Goal: Information Seeking & Learning: Learn about a topic

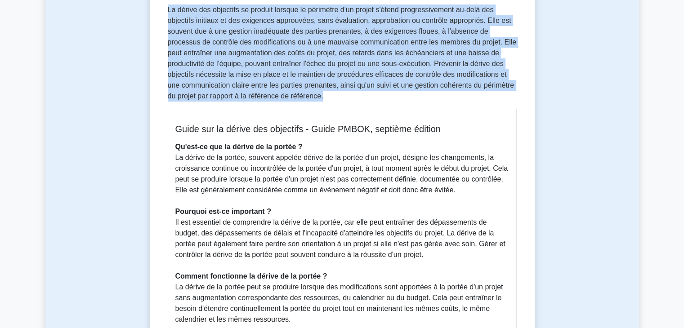
scroll to position [175, 0]
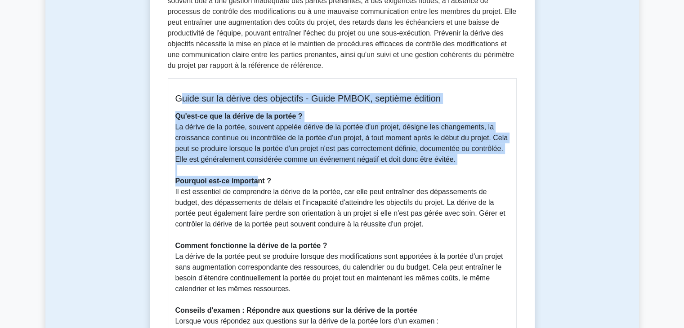
drag, startPoint x: 178, startPoint y: 100, endPoint x: 255, endPoint y: 184, distance: 114.2
click at [255, 184] on div "Guide sur la dérive des objectifs - Guide PMBOK, septième édition Qu'est-ce que…" at bounding box center [342, 258] width 349 height 360
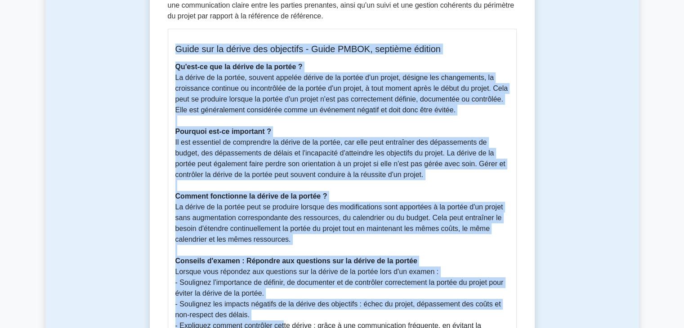
scroll to position [300, 0]
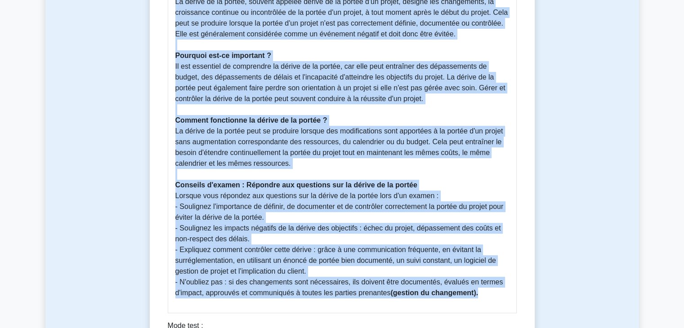
drag, startPoint x: 176, startPoint y: 98, endPoint x: 495, endPoint y: 295, distance: 374.6
click at [495, 295] on div "Guide sur la dérive des objectifs - Guide PMBOK, septième édition Qu'est-ce que…" at bounding box center [342, 133] width 349 height 360
copy div "Guide sur la dérive des objectifs - Guide PMBOK, septième édition Qu'est-ce que…"
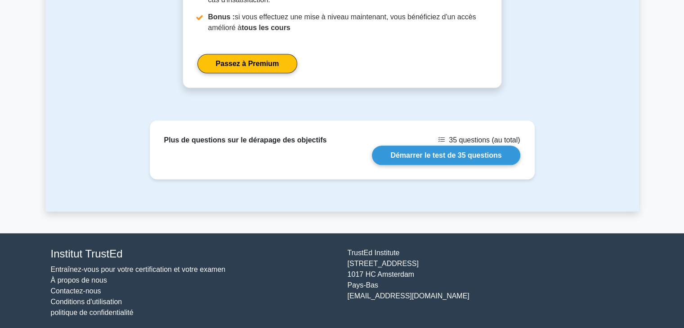
scroll to position [886, 0]
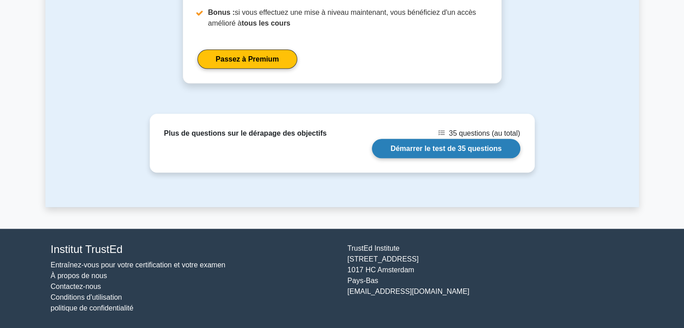
click at [422, 149] on link "Démarrer le test de 35 questions" at bounding box center [446, 148] width 148 height 19
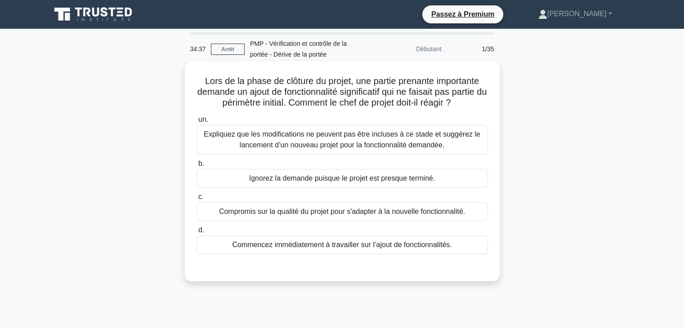
click at [346, 136] on font "Expliquez que les modifications ne peuvent pas être incluses à ce stade et sugg…" at bounding box center [342, 139] width 276 height 18
click at [196, 123] on input "un. Expliquez que les modifications ne peuvent pas être incluses à ce stade et …" at bounding box center [196, 120] width 0 height 6
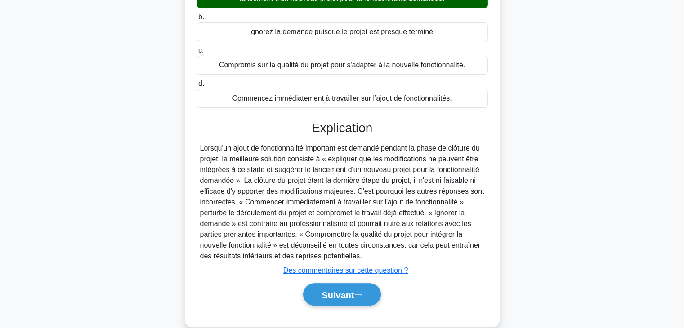
scroll to position [162, 0]
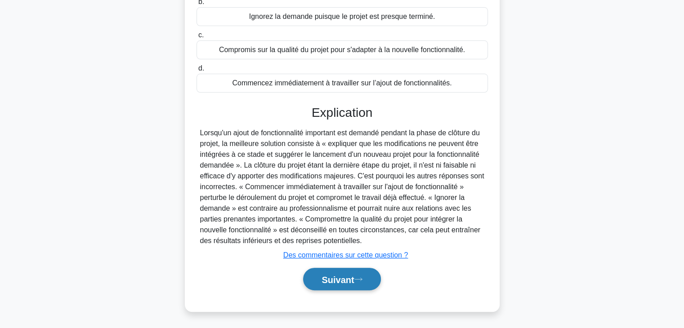
click at [337, 280] on font "Suivant" at bounding box center [337, 280] width 32 height 10
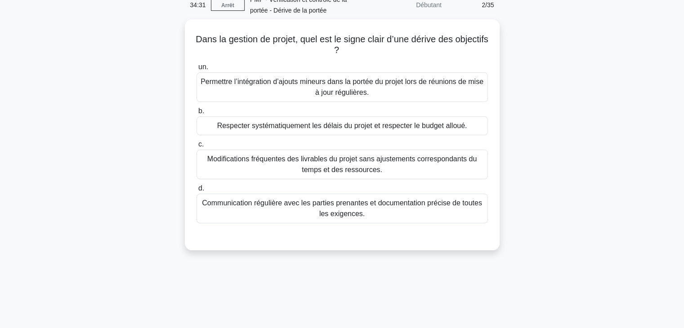
scroll to position [0, 0]
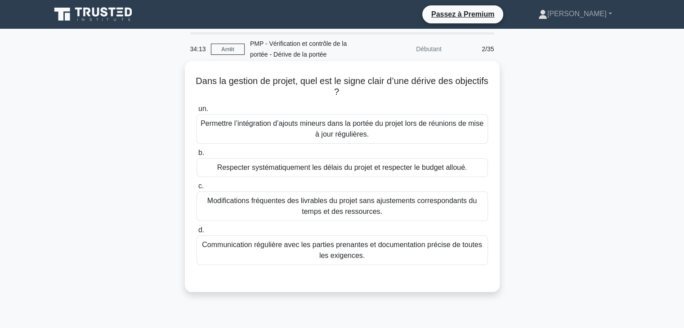
click at [412, 209] on font "Modifications fréquentes des livrables du projet sans ajustements correspondant…" at bounding box center [341, 207] width 283 height 22
click at [196, 189] on input "c. Modifications fréquentes des livrables du projet sans ajustements correspond…" at bounding box center [196, 186] width 0 height 6
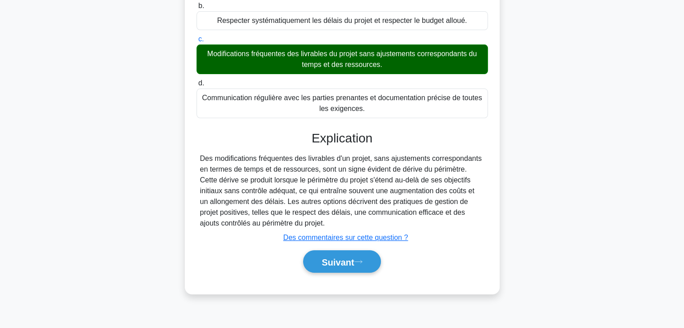
scroll to position [158, 0]
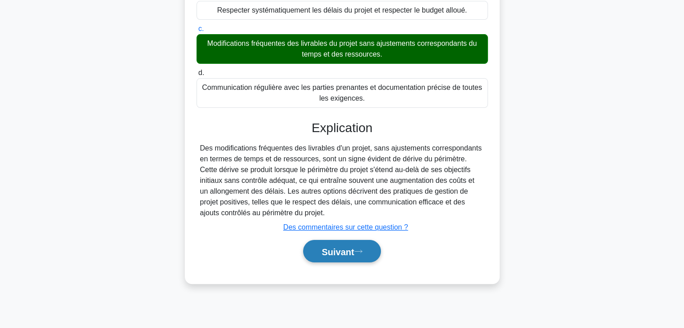
click at [328, 253] on font "Suivant" at bounding box center [337, 252] width 32 height 10
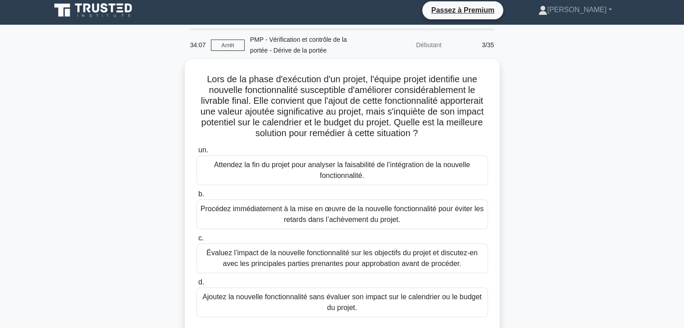
scroll to position [0, 0]
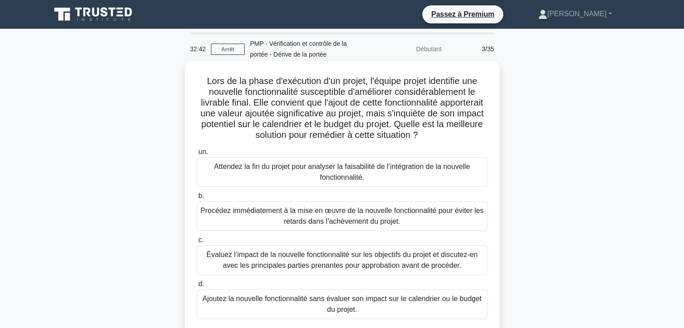
click at [403, 261] on font "Évaluez l’impact de la nouvelle fonctionnalité sur les objectifs du projet et d…" at bounding box center [341, 260] width 271 height 18
click at [196, 243] on input "c. Évaluez l’impact de la nouvelle fonctionnalité sur les objectifs du projet e…" at bounding box center [196, 240] width 0 height 6
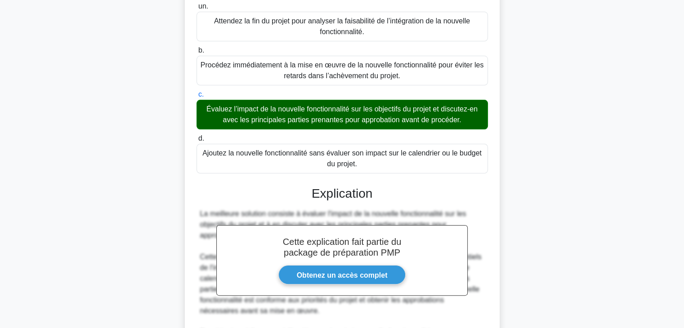
scroll to position [345, 0]
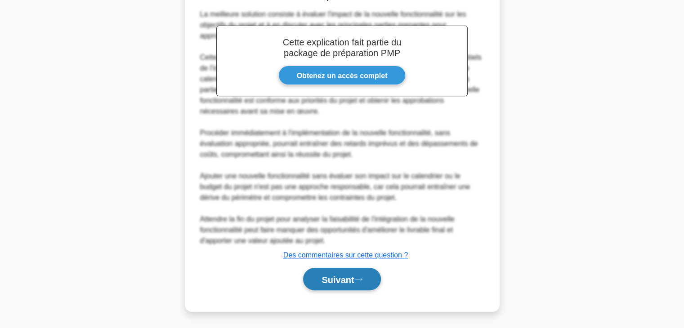
click at [340, 276] on font "Suivant" at bounding box center [337, 280] width 32 height 10
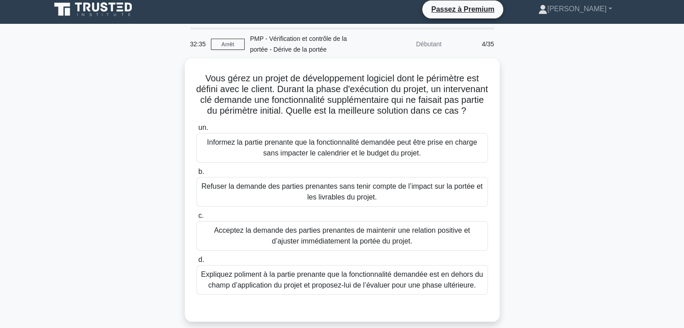
scroll to position [0, 0]
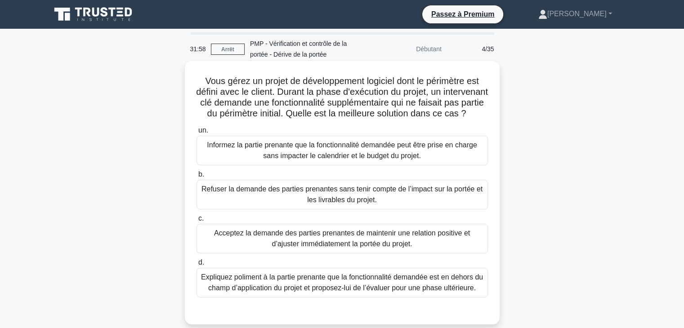
click at [379, 289] on font "Expliquez poliment à la partie prenante que la fonctionnalité demandée est en d…" at bounding box center [342, 282] width 282 height 18
click at [196, 266] on input "d. Expliquez poliment à la partie prenante que la fonctionnalité demandée est e…" at bounding box center [196, 263] width 0 height 6
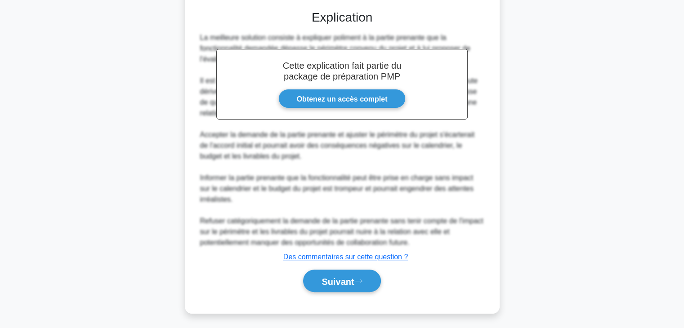
scroll to position [324, 0]
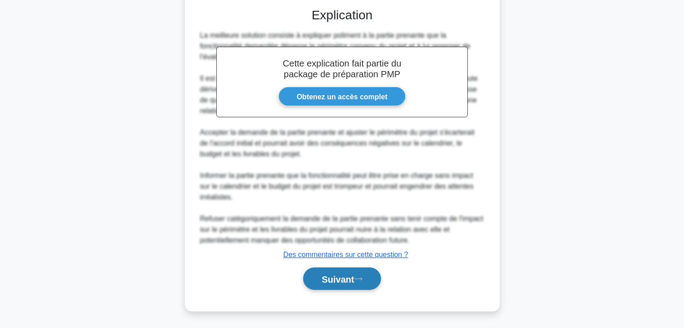
click at [347, 284] on button "Suivant" at bounding box center [341, 278] width 77 height 23
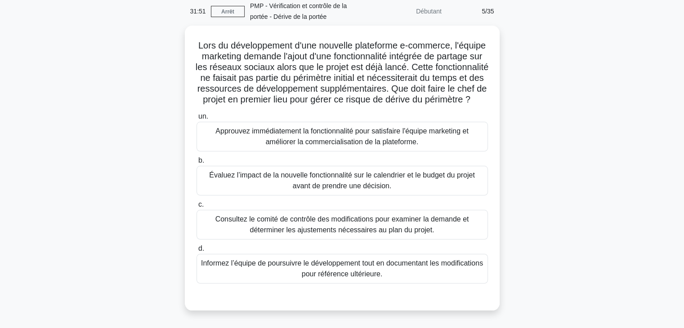
scroll to position [0, 0]
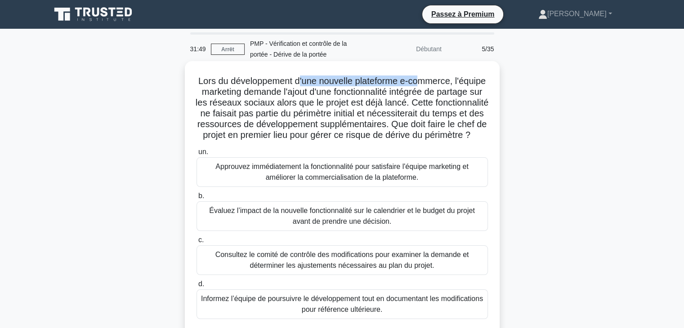
drag, startPoint x: 313, startPoint y: 80, endPoint x: 440, endPoint y: 79, distance: 127.2
click at [440, 79] on font "Lors du développement d'une nouvelle plateforme e-commerce, l'équipe marketing …" at bounding box center [342, 108] width 293 height 64
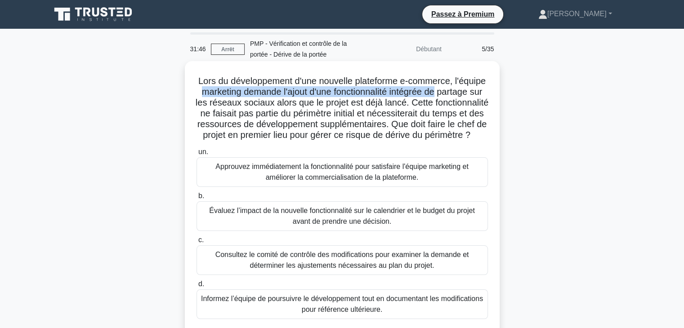
drag, startPoint x: 238, startPoint y: 92, endPoint x: 490, endPoint y: 92, distance: 251.7
click at [490, 92] on div "Lors du développement d'une nouvelle plateforme e-commerce, l'équipe marketing …" at bounding box center [341, 204] width 307 height 278
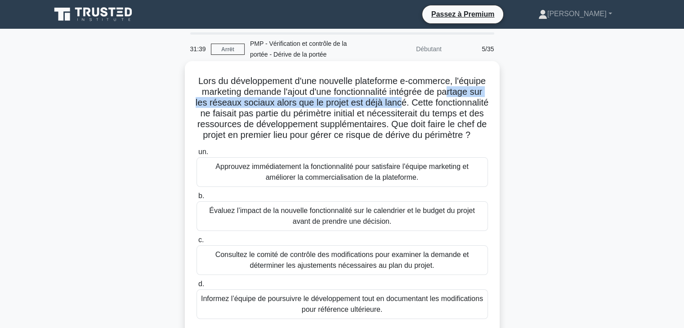
drag, startPoint x: 207, startPoint y: 107, endPoint x: 456, endPoint y: 103, distance: 249.0
click at [456, 103] on font "Lors du développement d'une nouvelle plateforme e-commerce, l'équipe marketing …" at bounding box center [342, 108] width 293 height 64
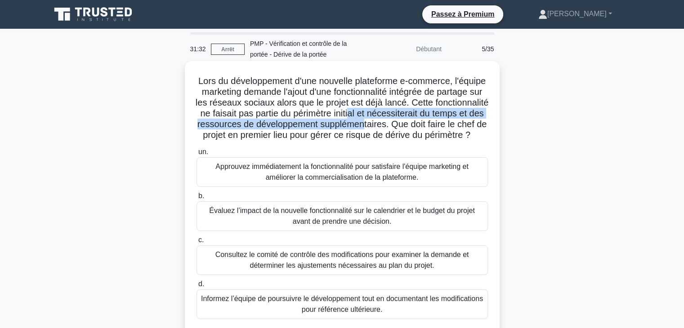
drag, startPoint x: 413, startPoint y: 116, endPoint x: 437, endPoint y: 124, distance: 25.3
click at [437, 124] on font "Lors du développement d'une nouvelle plateforme e-commerce, l'équipe marketing …" at bounding box center [342, 108] width 293 height 64
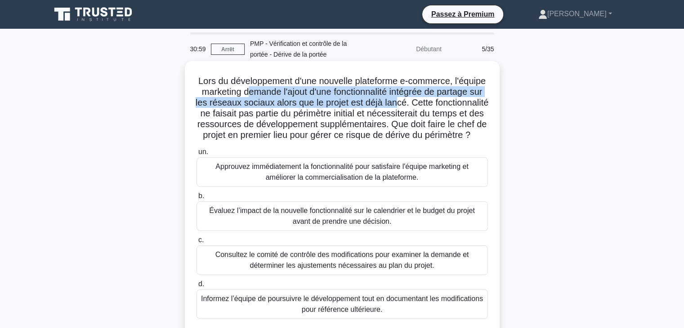
drag, startPoint x: 289, startPoint y: 90, endPoint x: 451, endPoint y: 102, distance: 162.6
click at [451, 102] on font "Lors du développement d'une nouvelle plateforme e-commerce, l'équipe marketing …" at bounding box center [342, 108] width 293 height 64
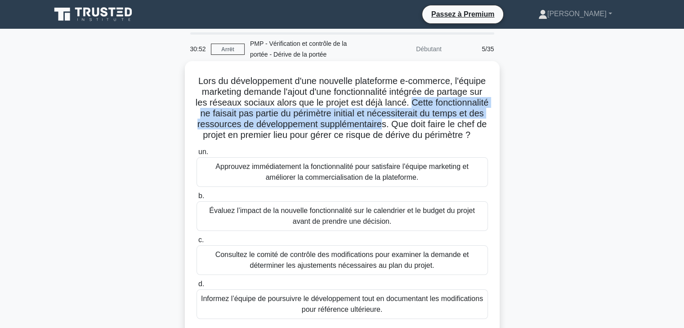
drag, startPoint x: 464, startPoint y: 102, endPoint x: 457, endPoint y: 124, distance: 23.6
click at [457, 124] on font "Lors du développement d'une nouvelle plateforme e-commerce, l'équipe marketing …" at bounding box center [342, 108] width 293 height 64
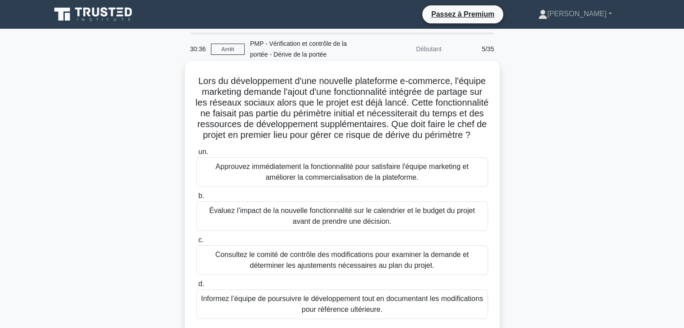
click at [367, 225] on font "Évaluez l’impact de la nouvelle fonctionnalité sur le calendrier et le budget d…" at bounding box center [342, 216] width 266 height 18
click at [196, 199] on input "b. Évaluez l’impact de la nouvelle fonctionnalité sur le calendrier et le budge…" at bounding box center [196, 196] width 0 height 6
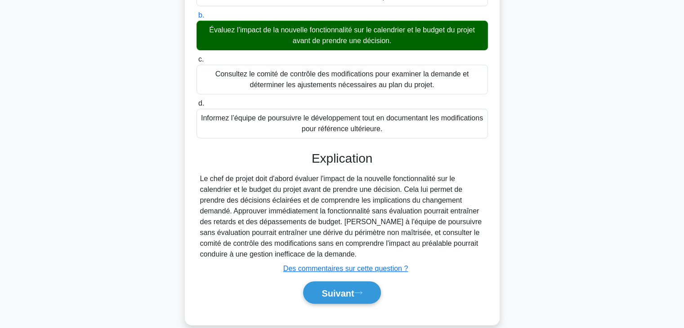
scroll to position [205, 0]
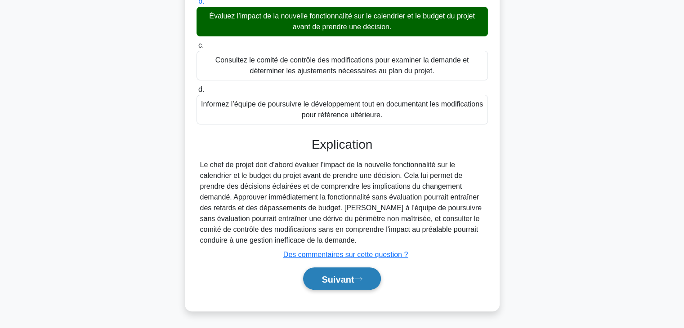
click at [338, 280] on font "Suivant" at bounding box center [337, 279] width 32 height 10
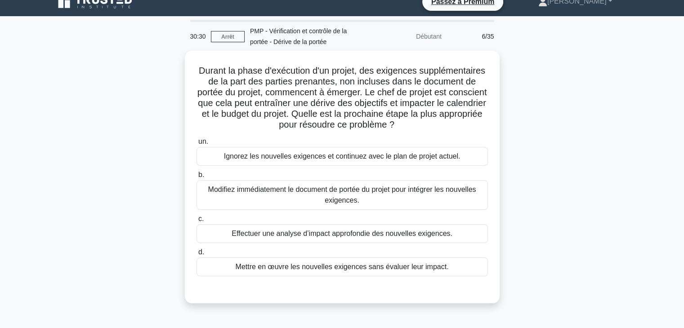
scroll to position [0, 0]
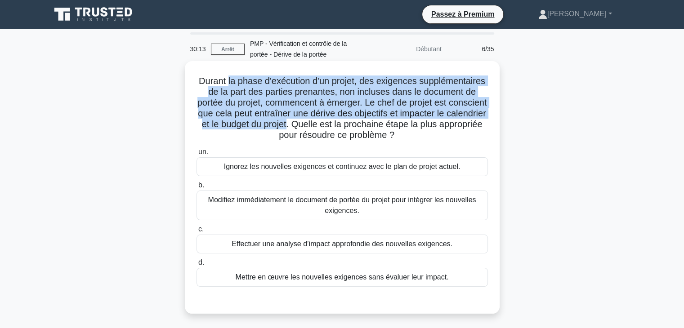
drag, startPoint x: 227, startPoint y: 79, endPoint x: 333, endPoint y: 126, distance: 116.1
click at [333, 126] on font "Durant la phase d'exécution d'un projet, des exigences supplémentaires de la pa…" at bounding box center [341, 108] width 289 height 64
drag, startPoint x: 338, startPoint y: 125, endPoint x: 436, endPoint y: 133, distance: 97.8
click at [436, 133] on h5 "Durant la phase d'exécution d'un projet, des exigences supplémentaires de la pa…" at bounding box center [342, 109] width 293 height 66
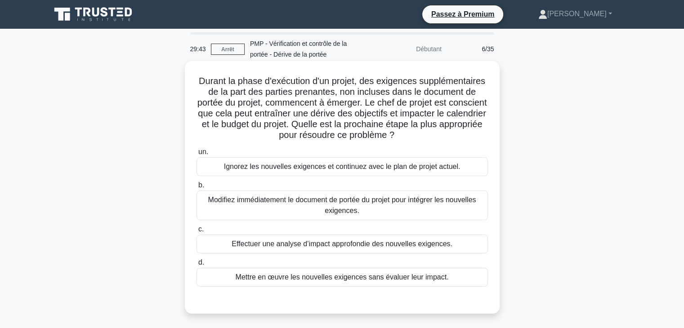
click at [394, 245] on font "Effectuer une analyse d’impact approfondie des nouvelles exigences." at bounding box center [341, 244] width 221 height 8
click at [196, 232] on input "c. Effectuer une analyse d’impact approfondie des nouvelles exigences." at bounding box center [196, 230] width 0 height 6
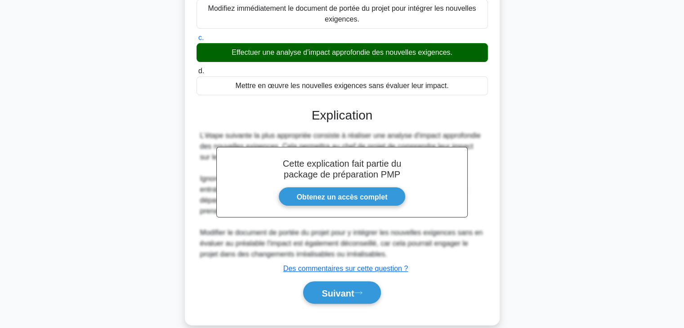
scroll to position [194, 0]
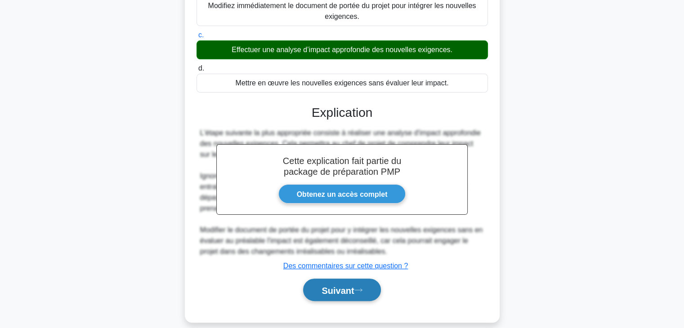
click at [364, 279] on button "Suivant" at bounding box center [341, 290] width 77 height 23
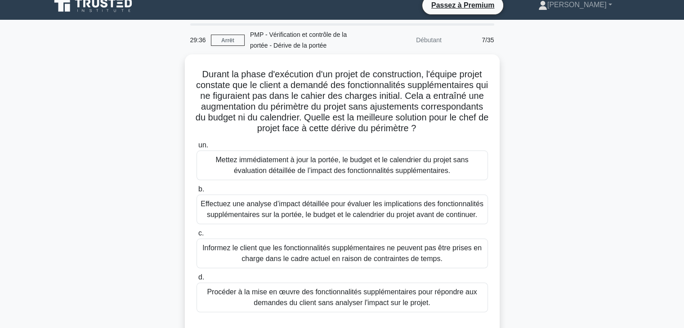
scroll to position [0, 0]
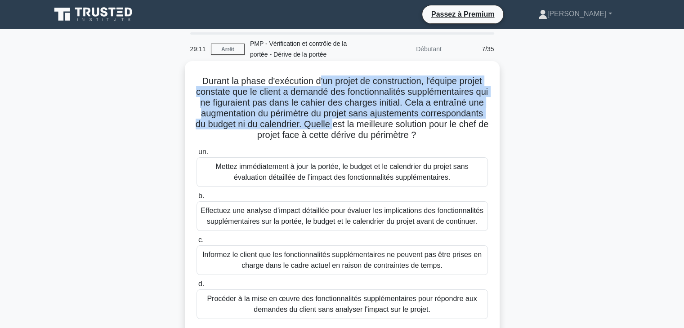
drag, startPoint x: 316, startPoint y: 83, endPoint x: 415, endPoint y: 123, distance: 106.8
click at [415, 123] on font "Durant la phase d'exécution d'un projet de construction, l'équipe projet consta…" at bounding box center [342, 108] width 293 height 64
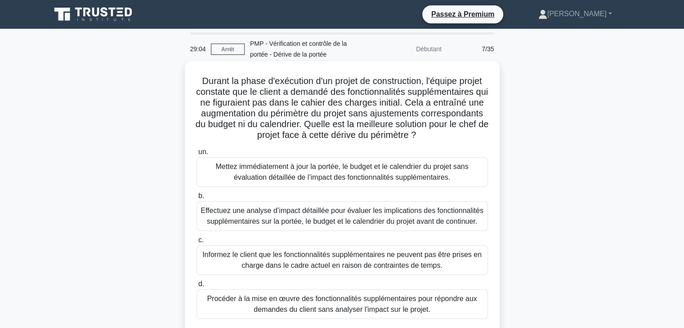
click at [414, 220] on font "Effectuez une analyse d’impact détaillée pour évaluer les implications des fonc…" at bounding box center [341, 216] width 283 height 18
click at [196, 199] on input "b. Effectuez une analyse d’impact détaillée pour évaluer les implications des f…" at bounding box center [196, 196] width 0 height 6
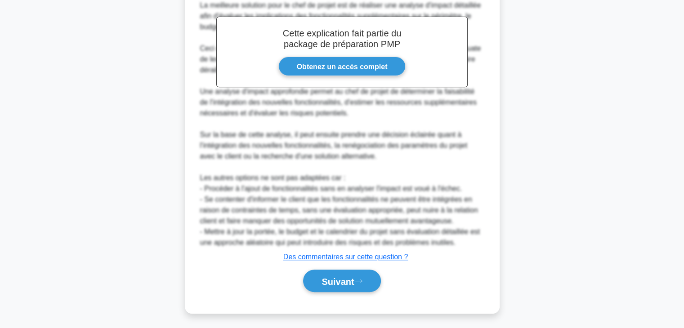
scroll to position [367, 0]
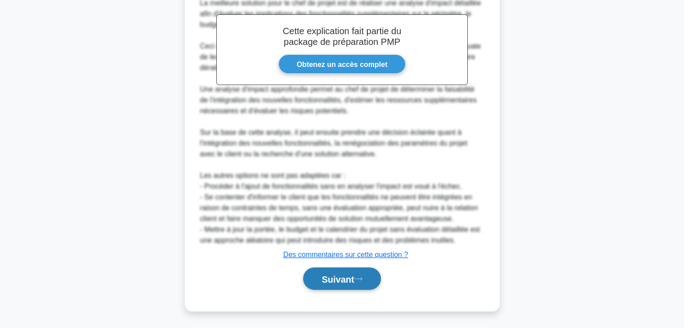
click at [337, 279] on font "Suivant" at bounding box center [337, 279] width 32 height 10
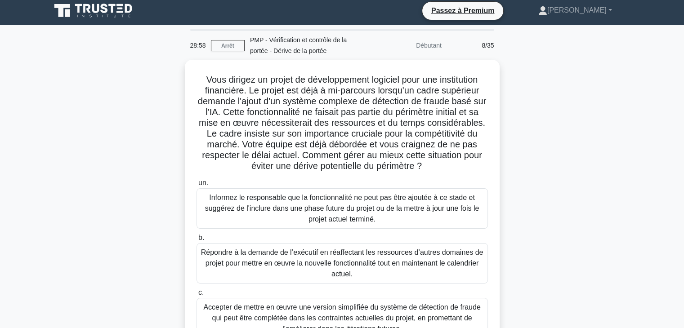
scroll to position [0, 0]
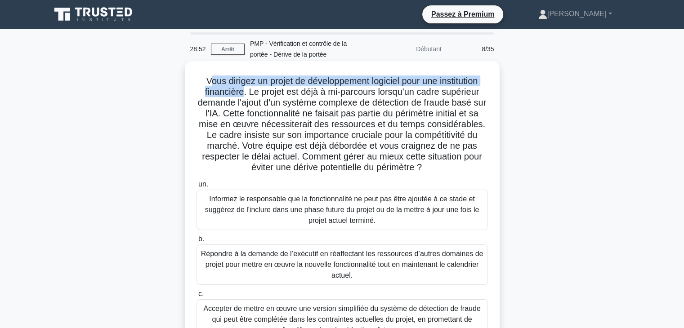
drag, startPoint x: 203, startPoint y: 81, endPoint x: 240, endPoint y: 98, distance: 41.1
click at [240, 98] on font "Vous dirigez un projet de développement logiciel pour une institution financièr…" at bounding box center [342, 124] width 288 height 96
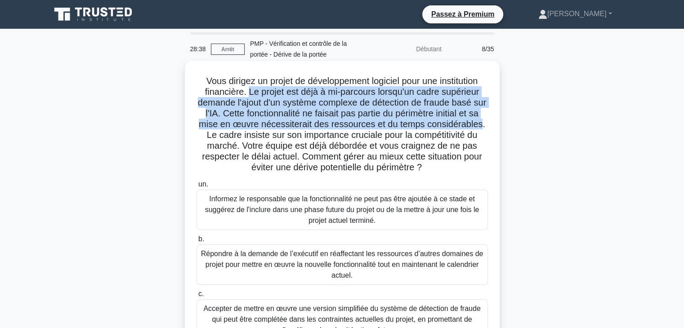
drag, startPoint x: 248, startPoint y: 93, endPoint x: 263, endPoint y: 138, distance: 47.9
click at [263, 138] on font "Vous dirigez un projet de développement logiciel pour une institution financièr…" at bounding box center [342, 124] width 288 height 96
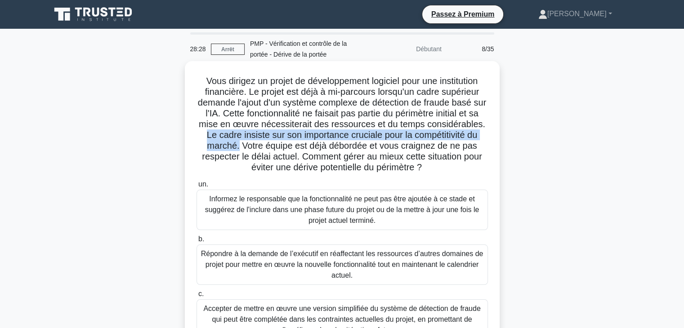
drag, startPoint x: 268, startPoint y: 136, endPoint x: 311, endPoint y: 150, distance: 45.6
click at [311, 150] on font "Vous dirigez un projet de développement logiciel pour une institution financièr…" at bounding box center [342, 124] width 288 height 96
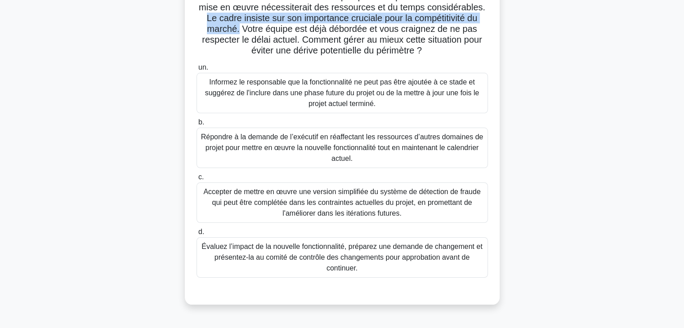
scroll to position [120, 0]
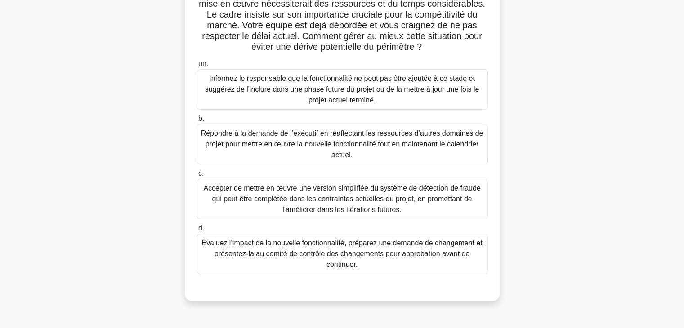
click at [429, 258] on font "Évaluez l’impact de la nouvelle fonctionnalité, préparez une demande de changem…" at bounding box center [341, 253] width 280 height 29
click at [196, 231] on input "d. Évaluez l’impact de la nouvelle fonctionnalité, préparez une demande de chan…" at bounding box center [196, 229] width 0 height 6
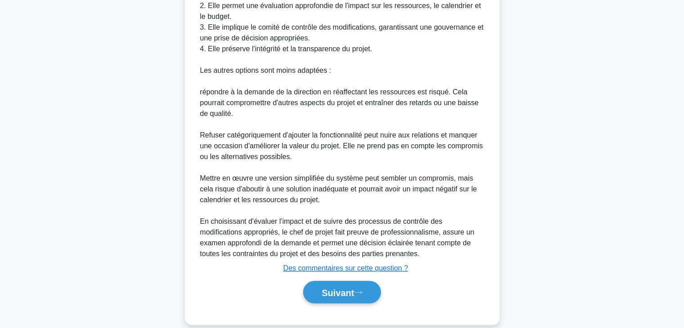
scroll to position [550, 0]
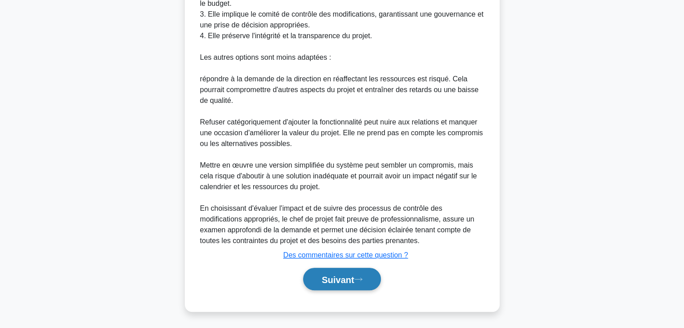
click at [362, 278] on icon at bounding box center [358, 279] width 8 height 5
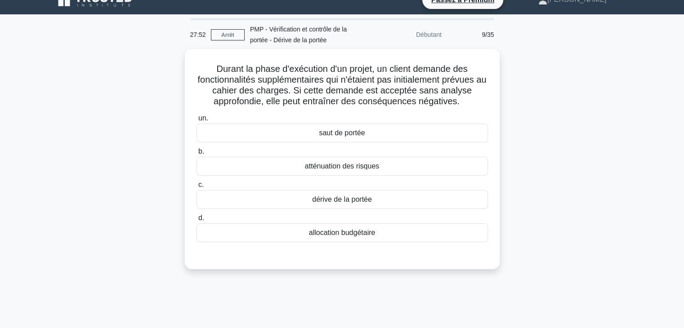
scroll to position [12, 0]
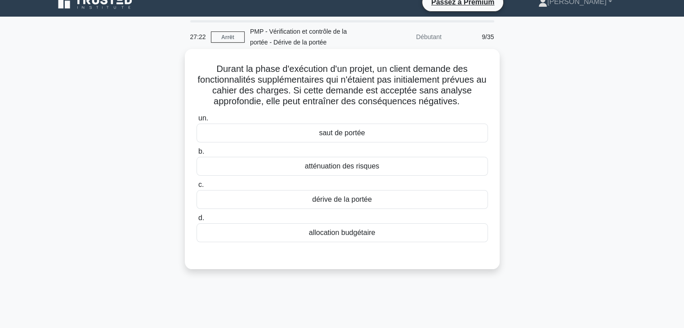
click at [379, 204] on div "dérive de la portée" at bounding box center [341, 199] width 291 height 19
click at [196, 188] on input "c. dérive de la portée" at bounding box center [196, 185] width 0 height 6
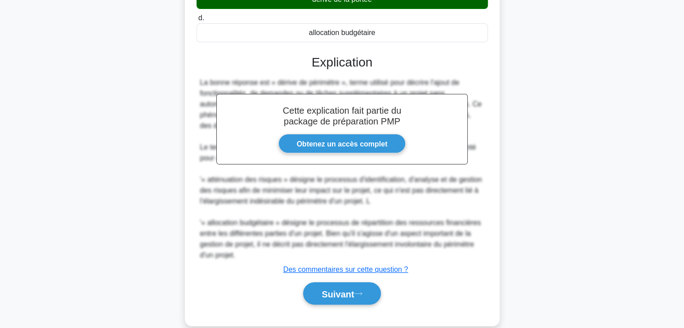
scroll to position [227, 0]
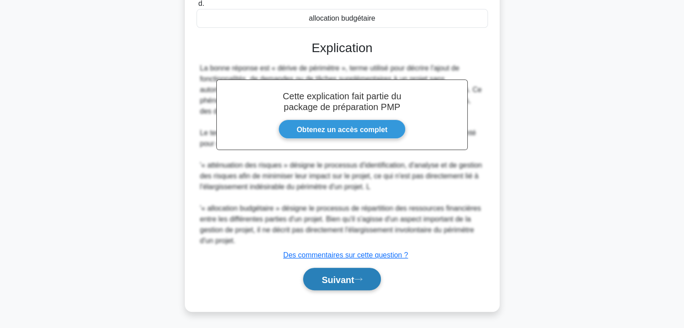
click at [346, 279] on font "Suivant" at bounding box center [337, 280] width 32 height 10
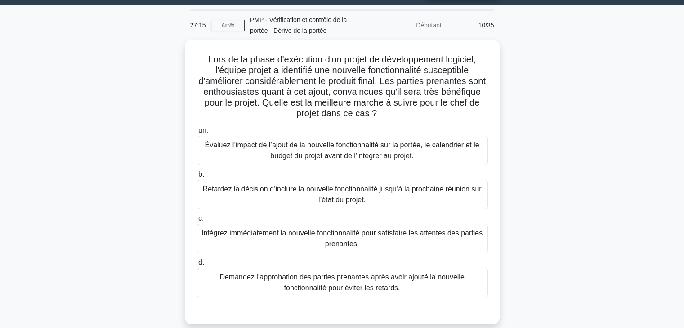
scroll to position [5, 0]
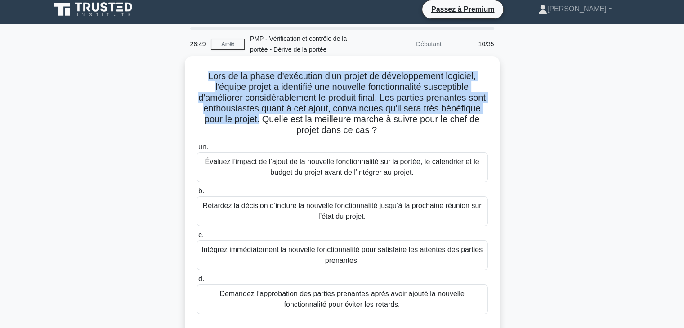
drag, startPoint x: 204, startPoint y: 75, endPoint x: 302, endPoint y: 118, distance: 107.3
click at [298, 119] on font "Lors de la phase d'exécution d'un projet de développement logiciel, l'équipe pr…" at bounding box center [341, 103] width 287 height 64
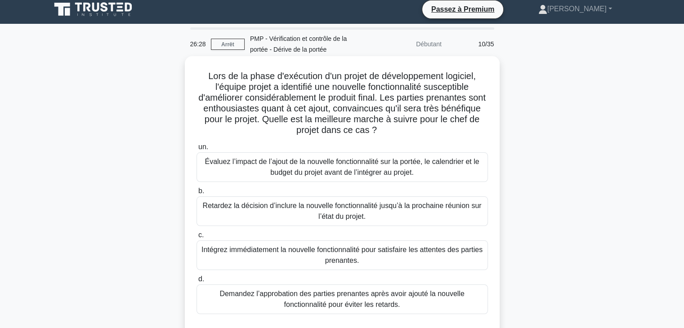
click at [297, 165] on font "Évaluez l’impact de l’ajout de la nouvelle fonctionnalité sur la portée, le cal…" at bounding box center [341, 167] width 274 height 18
click at [196, 150] on input "un. Évaluez l’impact de l’ajout de la nouvelle fonctionnalité sur la portée, le…" at bounding box center [196, 147] width 0 height 6
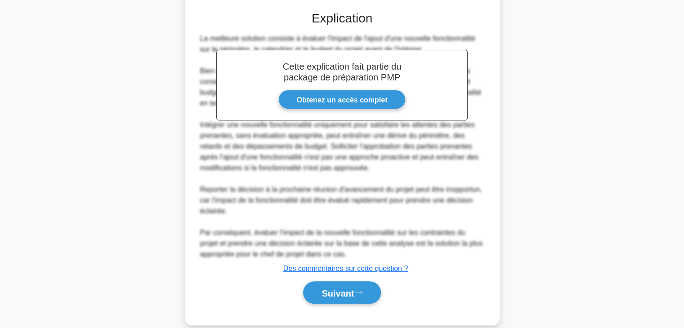
scroll to position [324, 0]
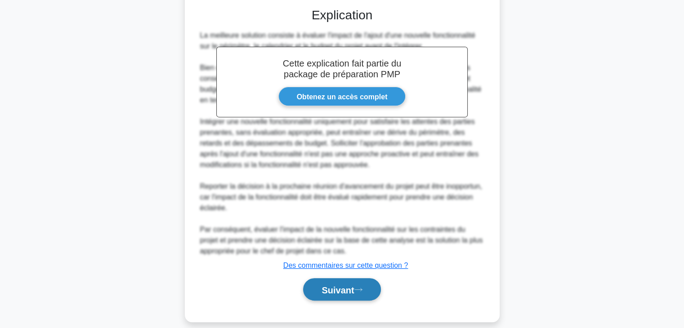
click at [347, 294] on button "Suivant" at bounding box center [341, 289] width 77 height 23
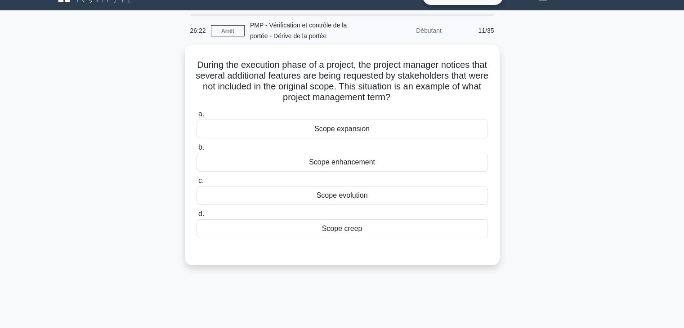
scroll to position [0, 0]
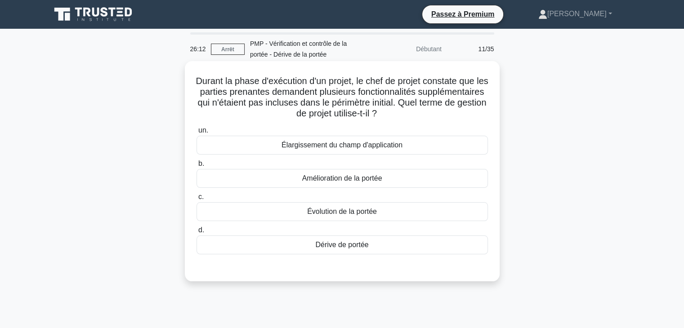
drag, startPoint x: 364, startPoint y: 78, endPoint x: 466, endPoint y: 109, distance: 106.2
click at [466, 109] on h5 "Durant la phase d'exécution d'un projet, le chef de projet constate que les par…" at bounding box center [342, 98] width 293 height 44
click at [371, 246] on div "Dérive de portée" at bounding box center [341, 245] width 291 height 19
click at [196, 233] on input "d. Dérive de portée" at bounding box center [196, 230] width 0 height 6
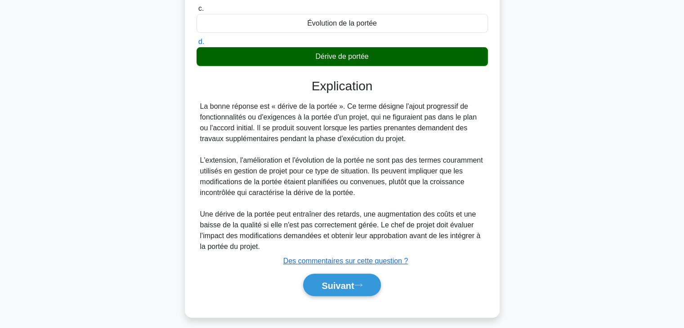
scroll to position [194, 0]
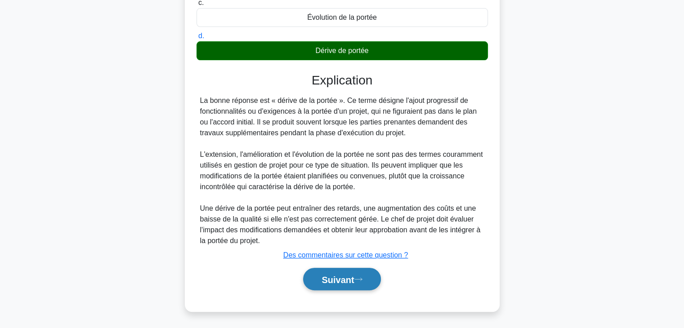
click at [334, 282] on font "Suivant" at bounding box center [337, 280] width 32 height 10
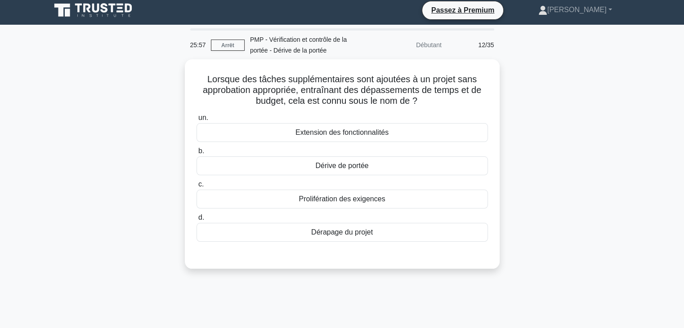
scroll to position [4, 0]
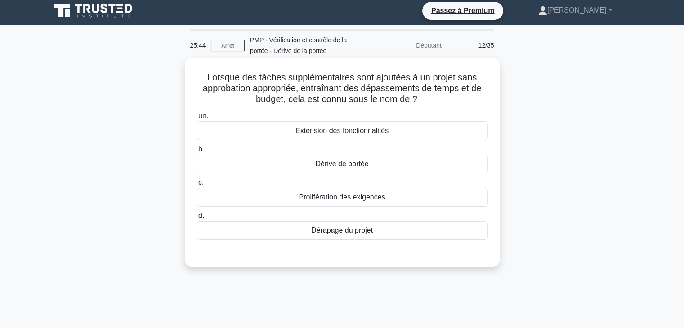
click at [369, 164] on div "Dérive de portée" at bounding box center [341, 164] width 291 height 19
click at [196, 152] on input "b. Dérive de portée" at bounding box center [196, 150] width 0 height 6
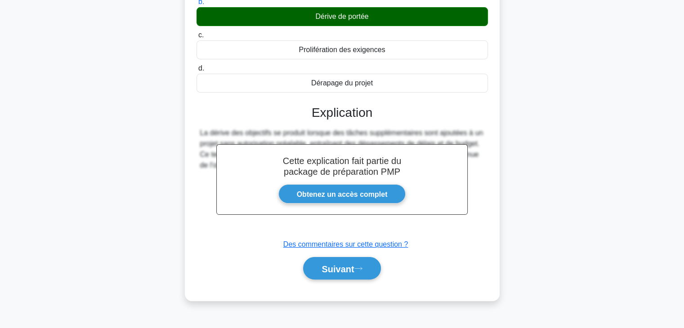
scroll to position [158, 0]
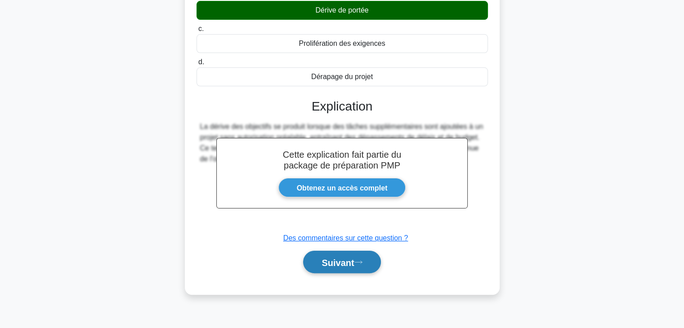
click at [350, 259] on font "Suivant" at bounding box center [337, 263] width 32 height 10
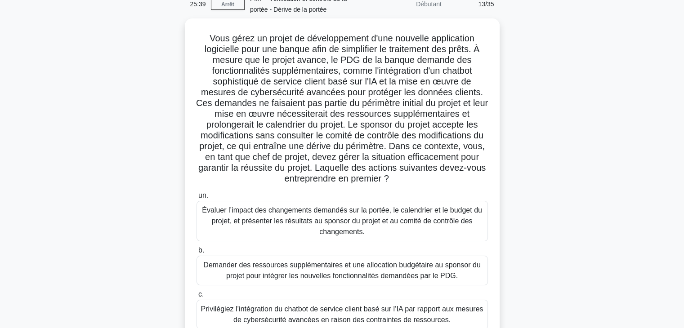
scroll to position [37, 0]
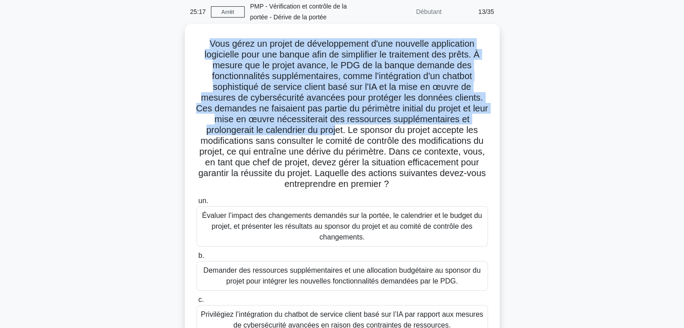
drag, startPoint x: 204, startPoint y: 43, endPoint x: 338, endPoint y: 128, distance: 159.2
click at [338, 128] on h5 "Vous gérez un projet de développement d'une nouvelle application logicielle pou…" at bounding box center [342, 114] width 293 height 152
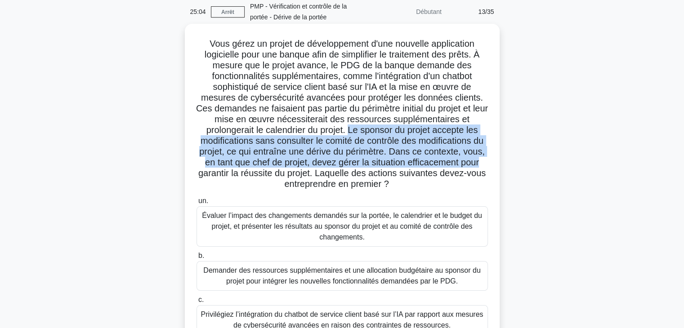
drag, startPoint x: 350, startPoint y: 129, endPoint x: 483, endPoint y: 167, distance: 138.2
click at [483, 167] on font "Vous gérez un projet de développement d'une nouvelle application logicielle pou…" at bounding box center [342, 114] width 292 height 150
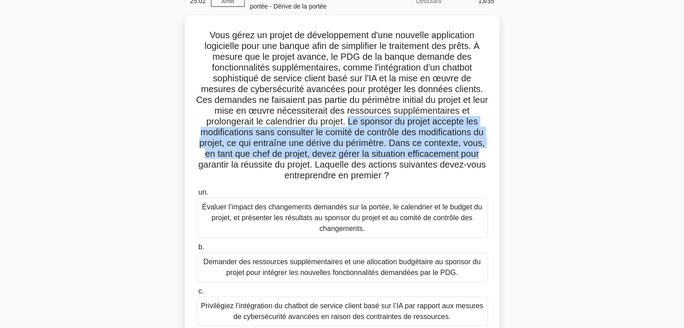
scroll to position [158, 0]
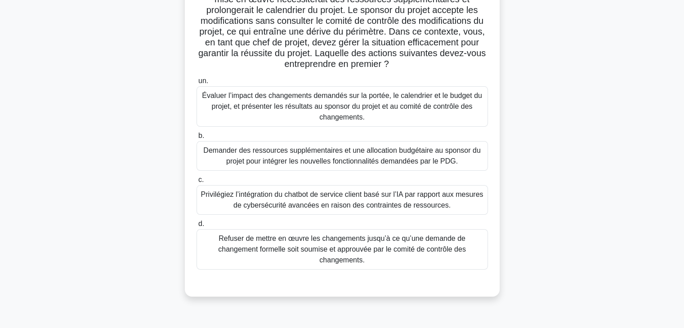
click at [416, 94] on font "Évaluer l’impact des changements demandés sur la portée, le calendrier et le bu…" at bounding box center [342, 106] width 280 height 29
click at [196, 84] on input "un. Évaluer l’impact des changements demandés sur la portée, le calendrier et l…" at bounding box center [196, 81] width 0 height 6
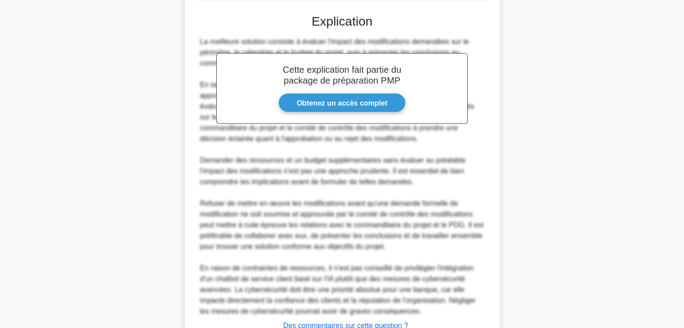
scroll to position [489, 0]
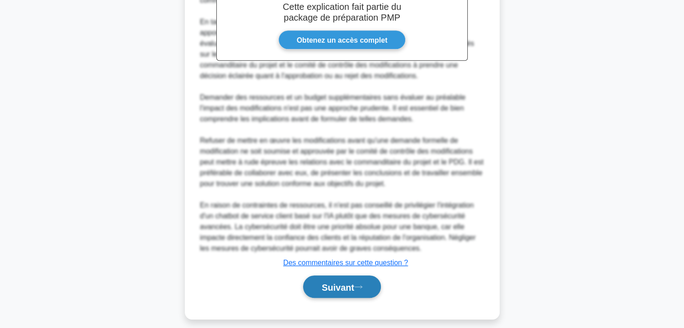
click at [331, 288] on font "Suivant" at bounding box center [337, 287] width 32 height 10
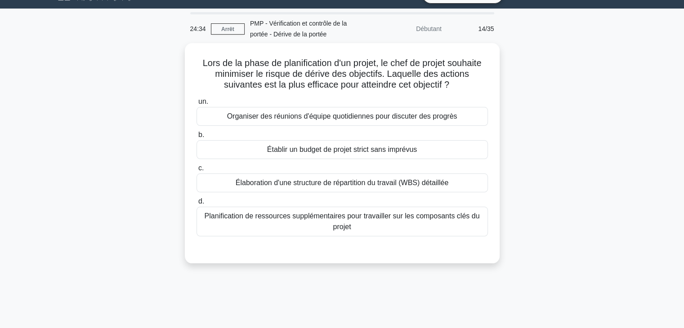
scroll to position [0, 0]
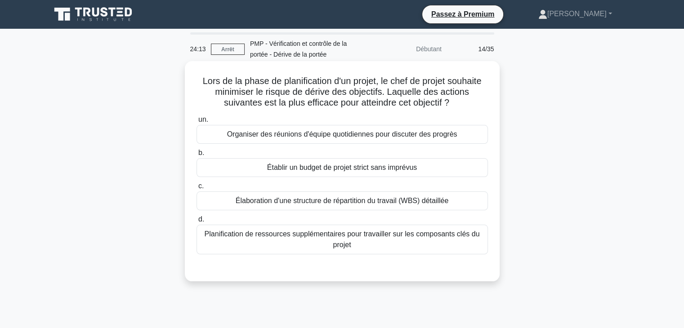
click at [402, 200] on font "Élaboration d'une structure de répartition du travail (WBS) détaillée" at bounding box center [342, 201] width 213 height 8
click at [196, 189] on input "c. Élaboration d'une structure de répartition du travail (WBS) détaillée" at bounding box center [196, 186] width 0 height 6
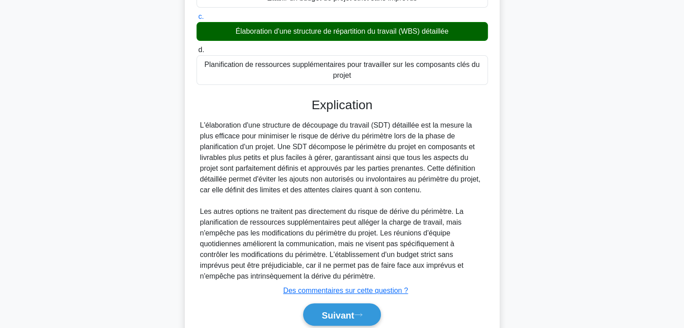
scroll to position [205, 0]
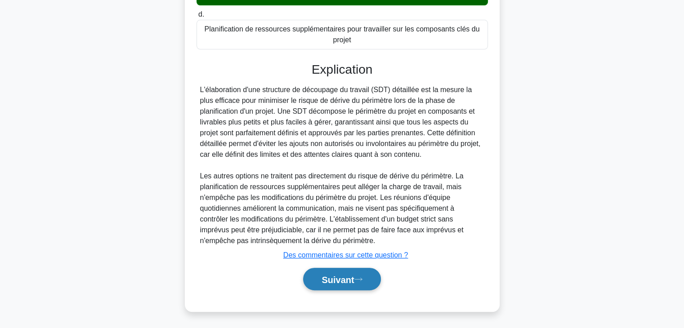
click at [342, 277] on font "Suivant" at bounding box center [337, 280] width 32 height 10
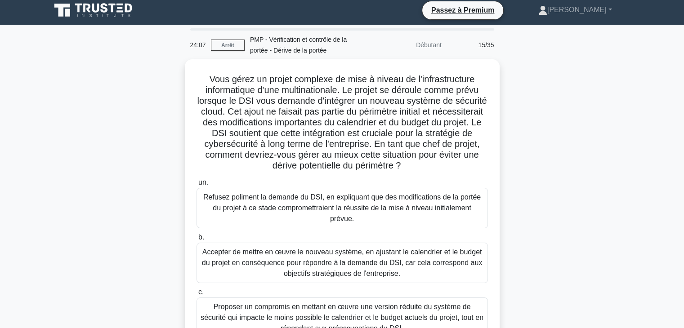
scroll to position [4, 0]
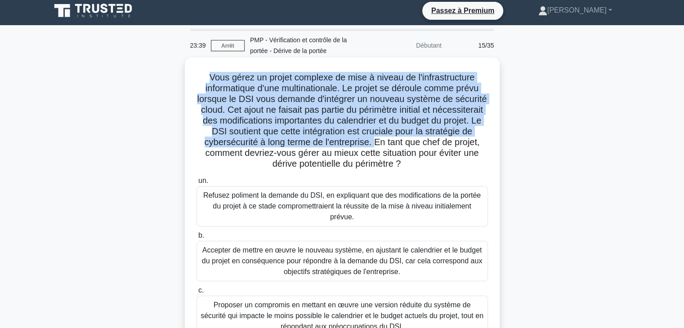
drag, startPoint x: 209, startPoint y: 75, endPoint x: 418, endPoint y: 143, distance: 220.3
click at [419, 144] on font "Vous gérez un projet complexe de mise à niveau de l'infrastructure informatique…" at bounding box center [341, 120] width 289 height 96
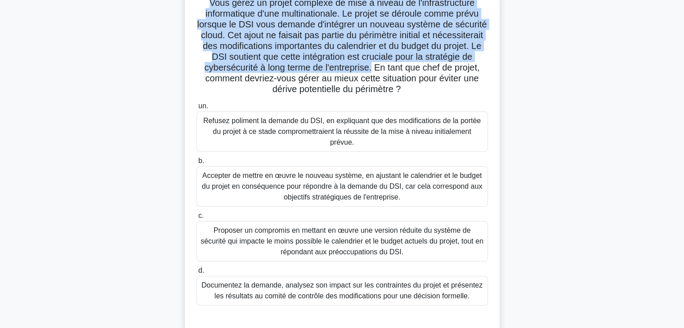
scroll to position [81, 0]
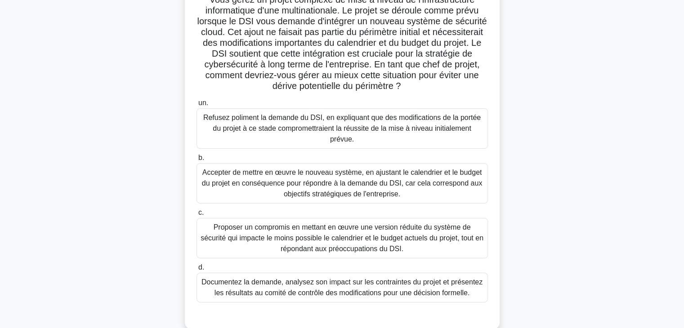
click at [463, 278] on font "Documentez la demande, analysez son impact sur les contraintes du projet et pré…" at bounding box center [341, 287] width 281 height 18
click at [196, 271] on input "d. Documentez la demande, analysez son impact sur les contraintes du projet et …" at bounding box center [196, 268] width 0 height 6
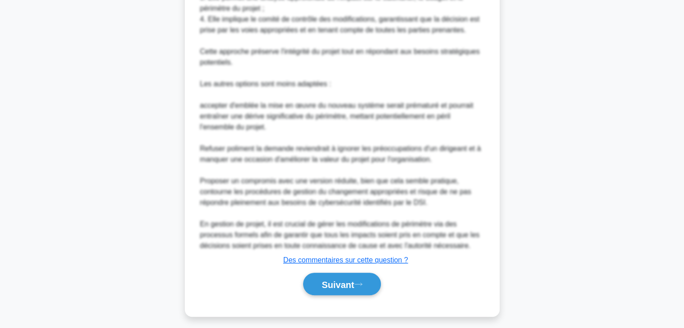
scroll to position [518, 0]
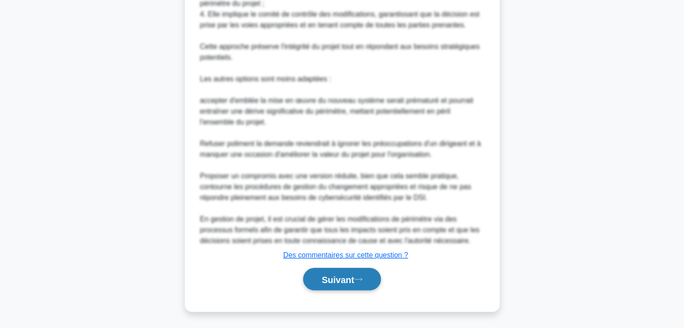
click at [322, 283] on font "Suivant" at bounding box center [337, 280] width 32 height 10
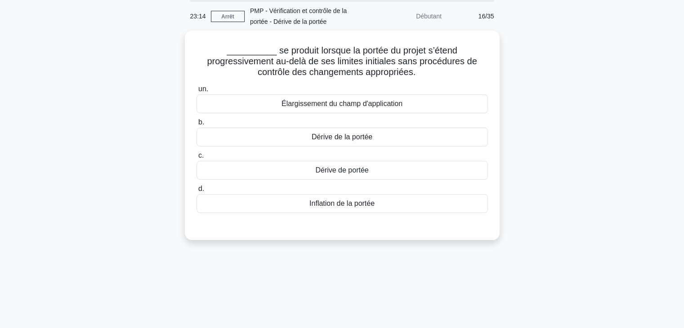
scroll to position [0, 0]
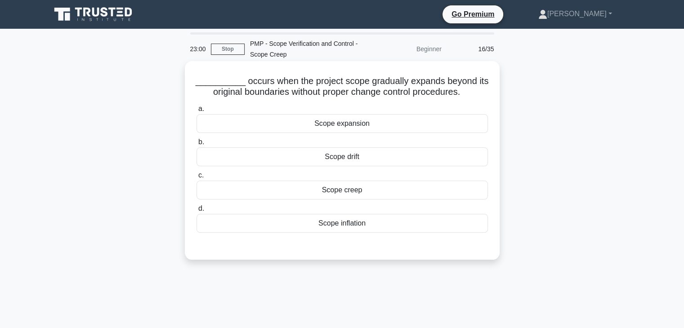
click at [441, 189] on div "Scope creep" at bounding box center [341, 190] width 291 height 19
click at [196, 178] on input "c. Scope creep" at bounding box center [196, 176] width 0 height 6
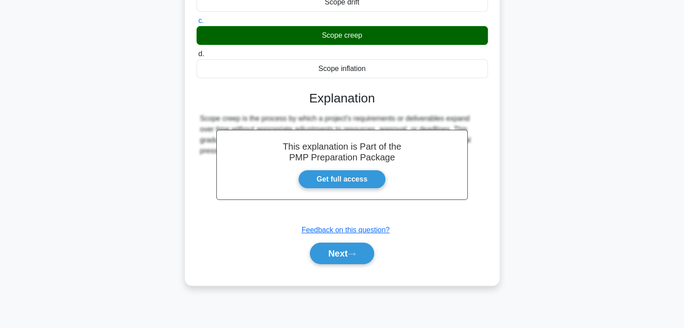
scroll to position [158, 0]
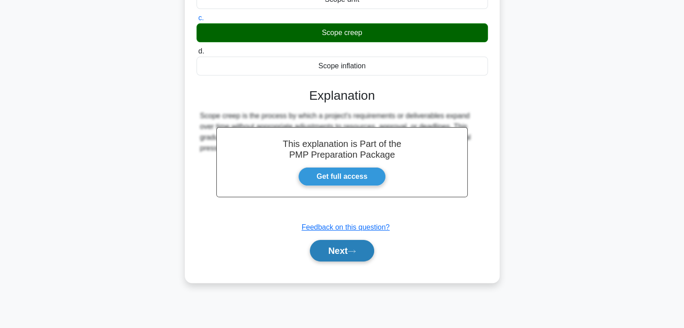
click at [329, 250] on button "Next" at bounding box center [342, 251] width 64 height 22
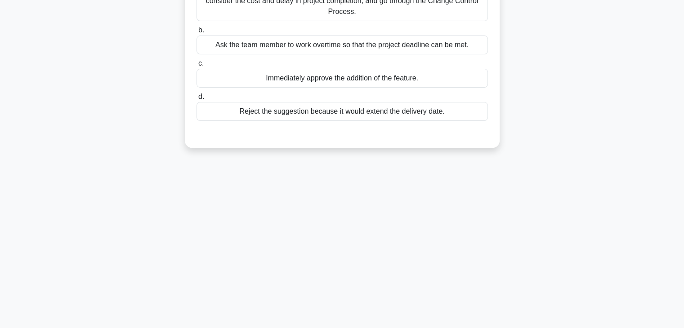
scroll to position [0, 0]
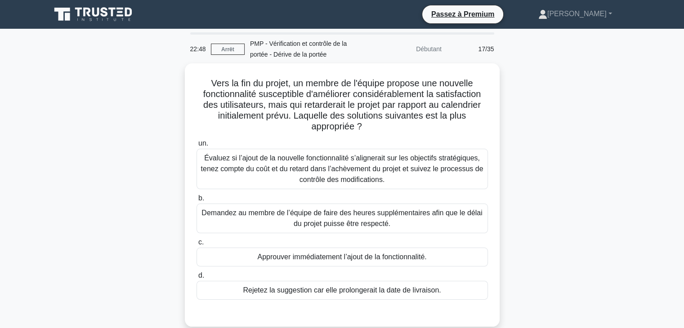
drag, startPoint x: 617, startPoint y: 135, endPoint x: 621, endPoint y: 137, distance: 4.8
click at [617, 135] on div "Vers la fin du projet, un membre de l'équipe propose une nouvelle fonctionnalit…" at bounding box center [341, 200] width 593 height 274
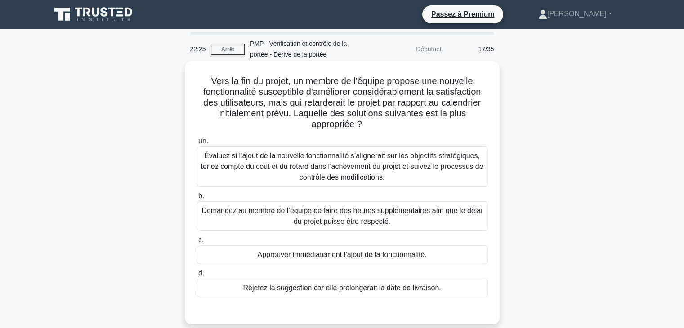
click at [415, 173] on font "Évaluez si l’ajout de la nouvelle fonctionnalité s’alignerait sur les objectifs…" at bounding box center [341, 167] width 283 height 32
click at [196, 144] on input "un. Évaluez si l’ajout de la nouvelle fonctionnalité s’alignerait sur les objec…" at bounding box center [196, 141] width 0 height 6
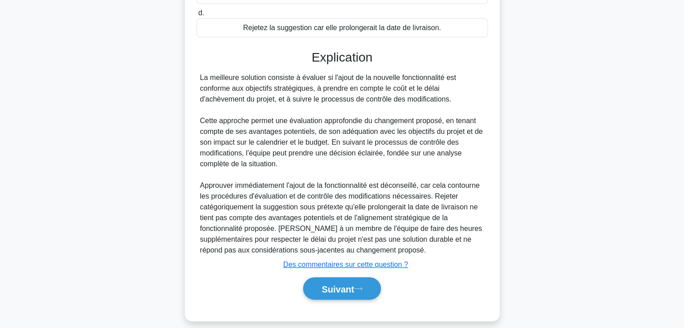
scroll to position [270, 0]
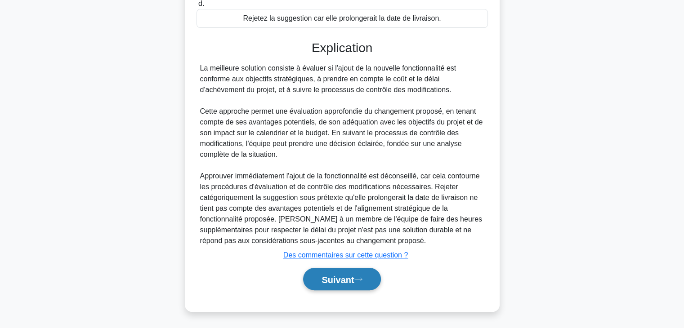
click at [339, 277] on font "Suivant" at bounding box center [337, 280] width 32 height 10
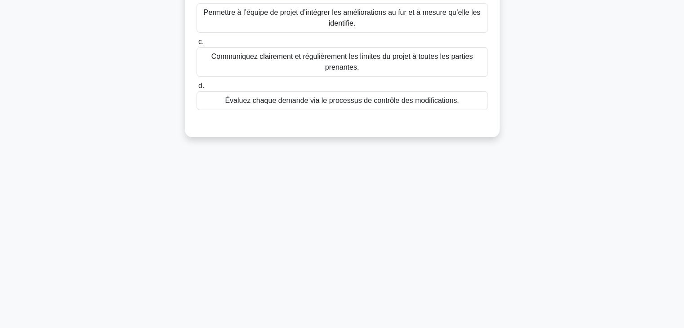
scroll to position [0, 0]
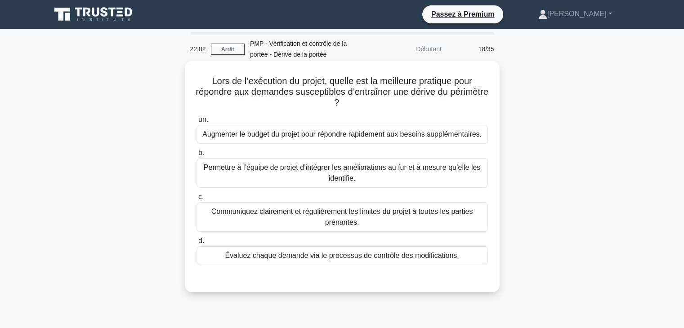
click at [428, 256] on font "Évaluez chaque demande via le processus de contrôle des modifications." at bounding box center [342, 256] width 234 height 8
click at [196, 244] on input "d. Évaluez chaque demande via le processus de contrôle des modifications." at bounding box center [196, 241] width 0 height 6
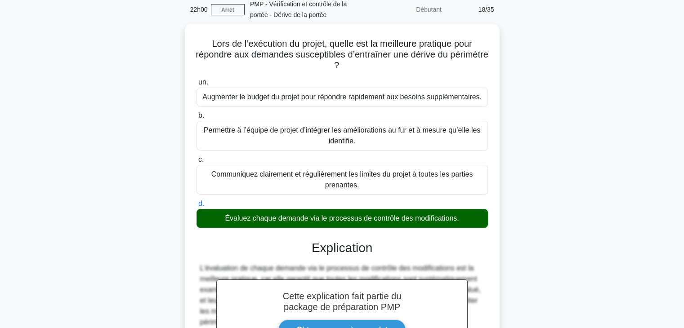
scroll to position [162, 0]
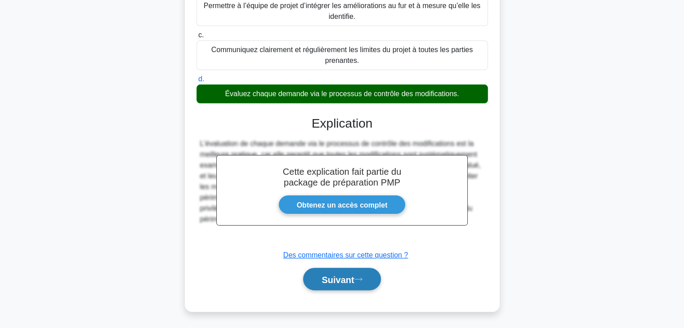
click at [336, 282] on font "Suivant" at bounding box center [337, 280] width 32 height 10
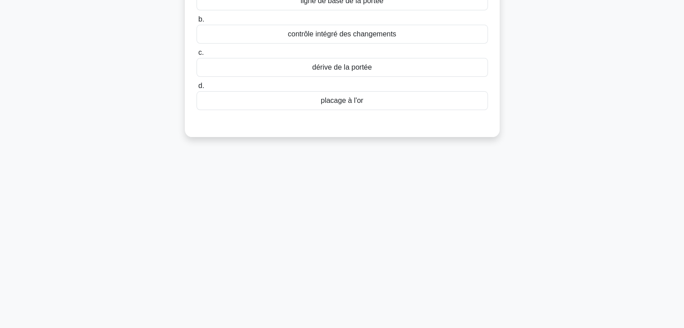
scroll to position [0, 0]
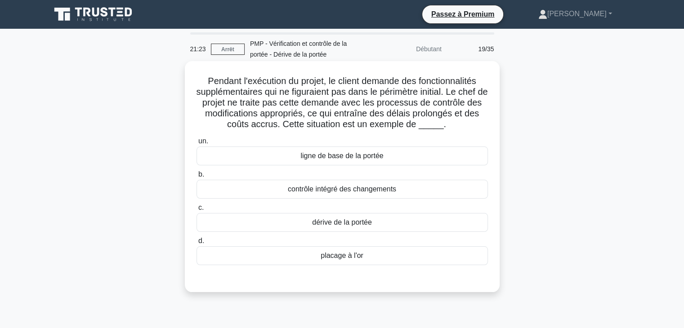
click at [473, 222] on div "dérive de la portée" at bounding box center [341, 222] width 291 height 19
click at [196, 211] on input "c. dérive de la portée" at bounding box center [196, 208] width 0 height 6
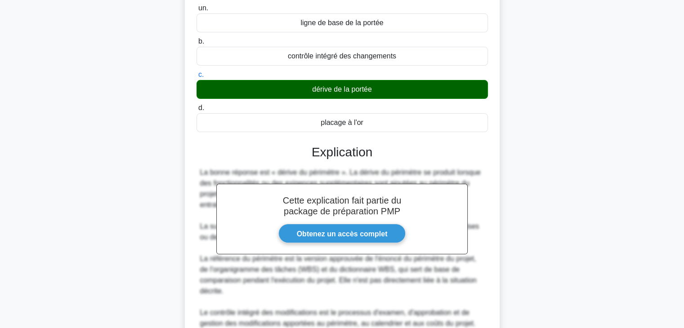
scroll to position [237, 0]
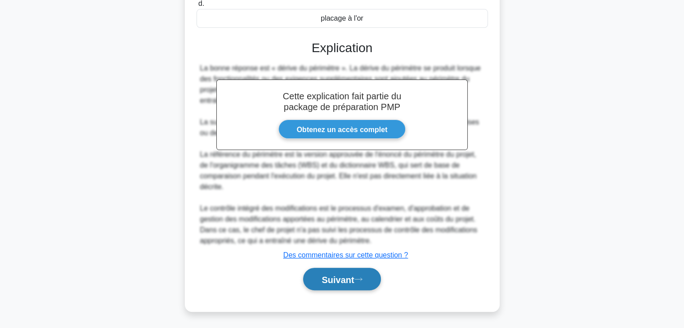
click at [325, 275] on font "Suivant" at bounding box center [337, 280] width 32 height 10
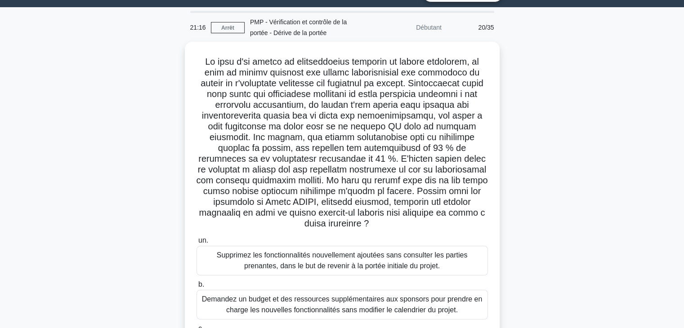
scroll to position [2, 0]
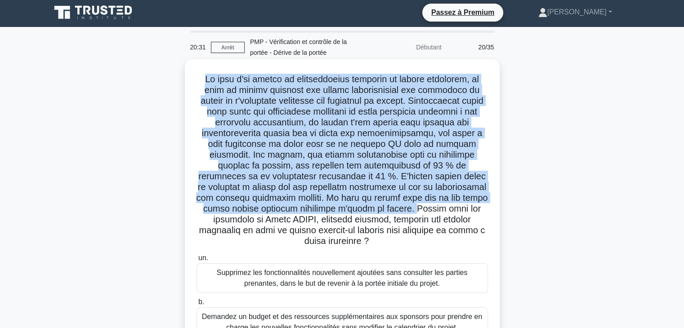
drag, startPoint x: 193, startPoint y: 75, endPoint x: 323, endPoint y: 209, distance: 186.9
click at [323, 209] on div ".spinner_0XTQ{transform-origin:center;animation:spinner_y6GP .75s linear infini…" at bounding box center [341, 256] width 307 height 386
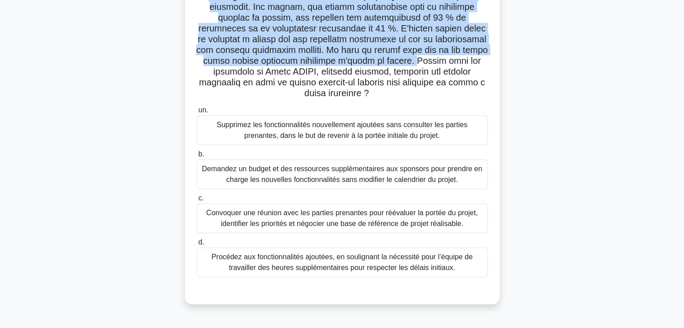
scroll to position [152, 0]
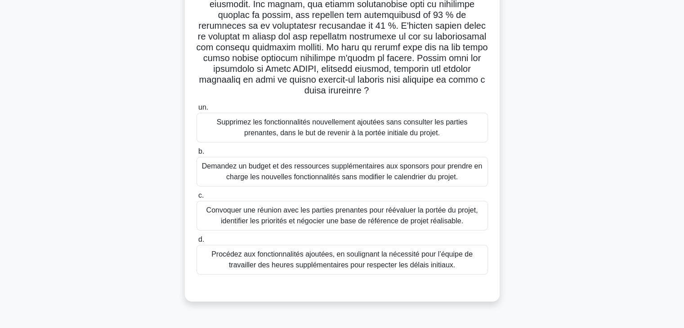
click at [334, 206] on font "Convoquer une réunion avec les parties prenantes pour réévaluer la portée du pr…" at bounding box center [341, 215] width 271 height 18
click at [196, 199] on input "c. Convoquer une réunion avec les parties prenantes pour réévaluer la portée du…" at bounding box center [196, 196] width 0 height 6
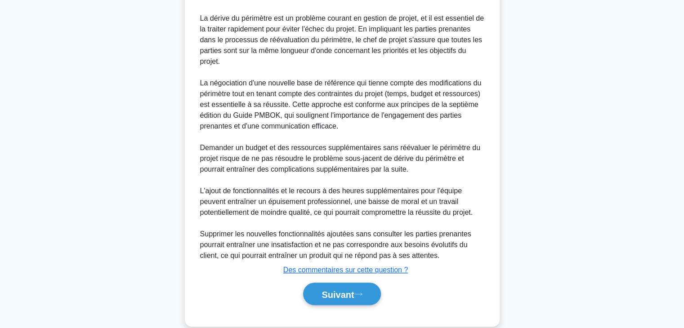
scroll to position [496, 0]
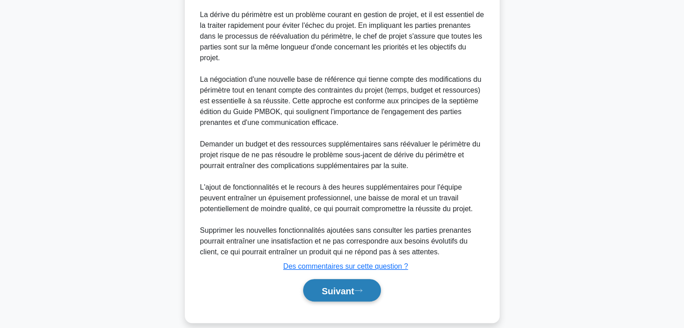
click at [335, 286] on font "Suivant" at bounding box center [337, 291] width 32 height 10
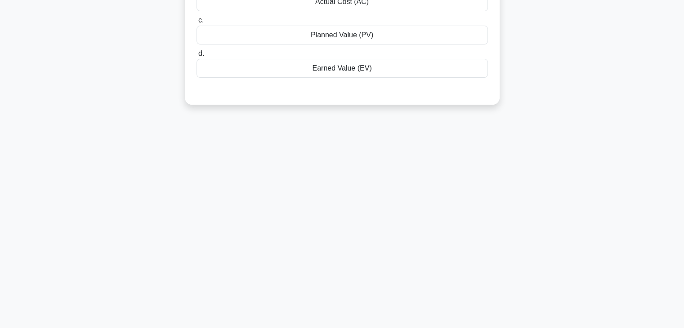
scroll to position [0, 0]
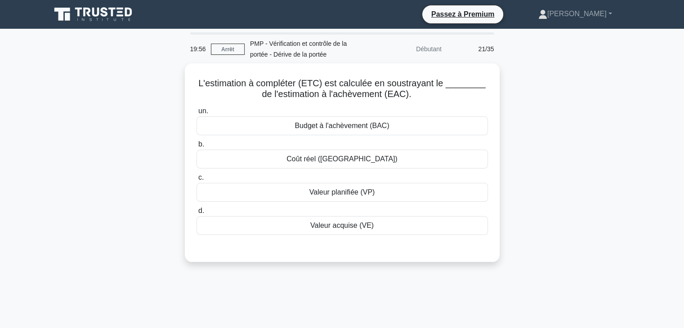
click at [615, 119] on div "L'estimation à compléter (ETC) est calculée en soustrayant le ________ de l'est…" at bounding box center [341, 167] width 593 height 209
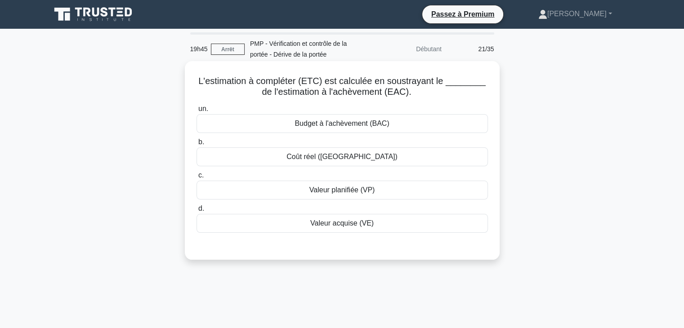
click at [402, 125] on div "Budget à l'achèvement (BAC)" at bounding box center [341, 123] width 291 height 19
click at [196, 112] on input "un. Budget à l'achèvement (BAC)" at bounding box center [196, 109] width 0 height 6
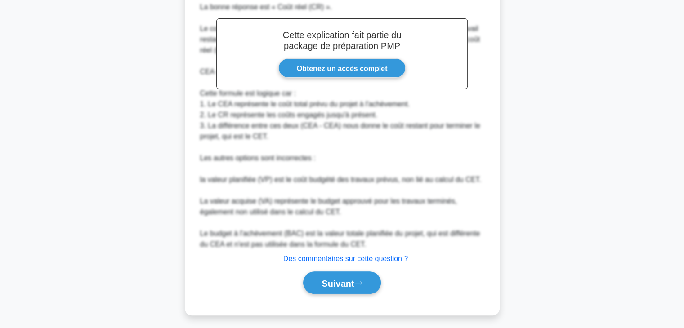
scroll to position [271, 0]
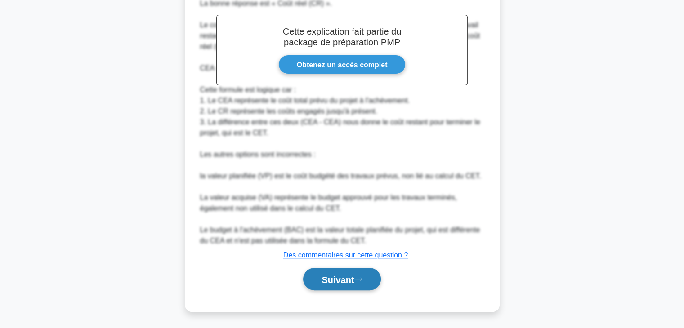
click at [329, 279] on font "Suivant" at bounding box center [337, 280] width 32 height 10
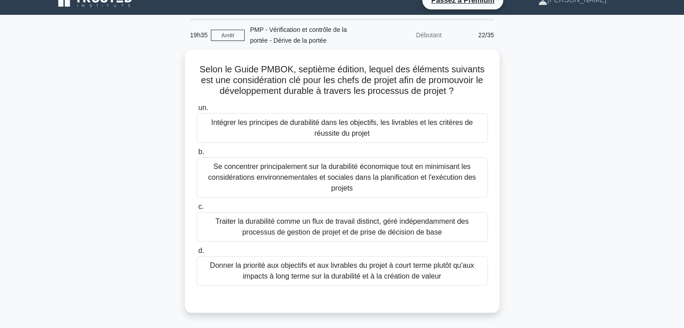
scroll to position [10, 0]
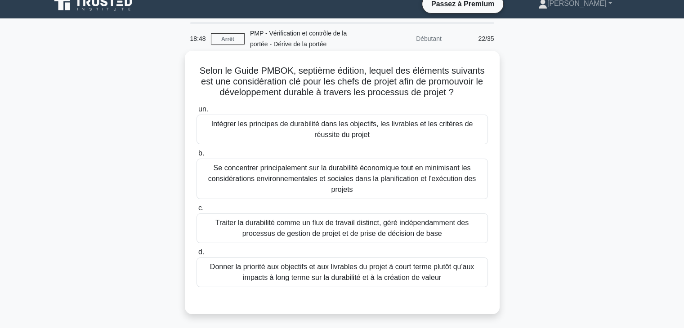
click at [434, 126] on font "Intégrer les principes de durabilité dans les objectifs, les livrables et les c…" at bounding box center [342, 129] width 262 height 18
click at [196, 112] on input "un. Intégrer les principes de durabilité dans les objectifs, les livrables et l…" at bounding box center [196, 110] width 0 height 6
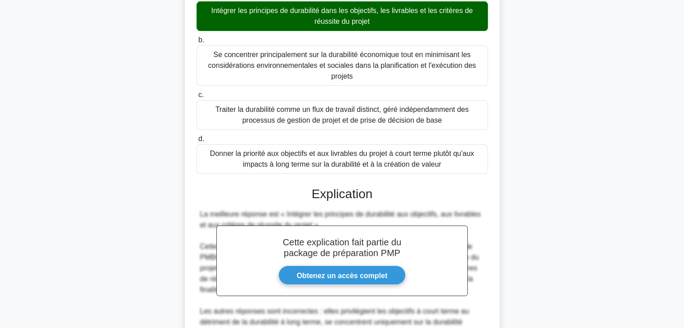
scroll to position [237, 0]
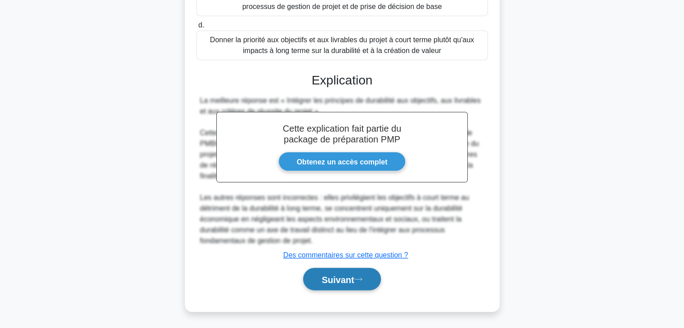
click at [336, 276] on font "Suivant" at bounding box center [337, 280] width 32 height 10
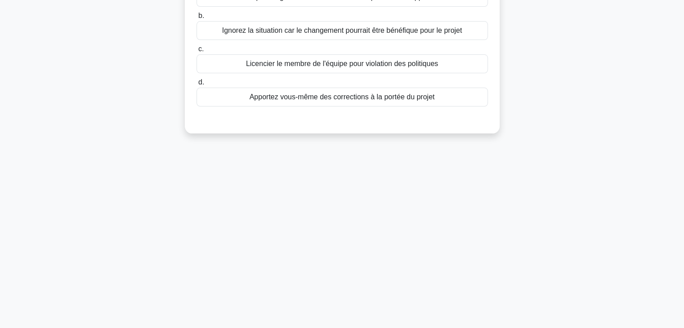
scroll to position [0, 0]
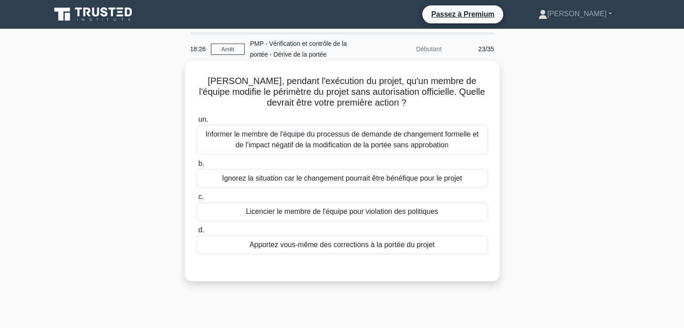
click at [417, 141] on font "Informer le membre de l'équipe du processus de demande de changement formelle e…" at bounding box center [341, 139] width 273 height 18
click at [196, 123] on input "un. Informer le membre de l'équipe du processus de demande de changement formel…" at bounding box center [196, 120] width 0 height 6
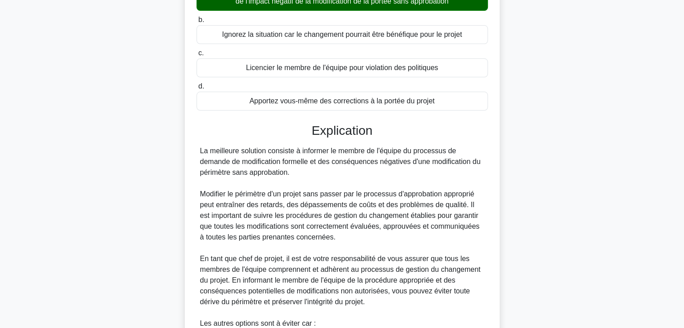
scroll to position [291, 0]
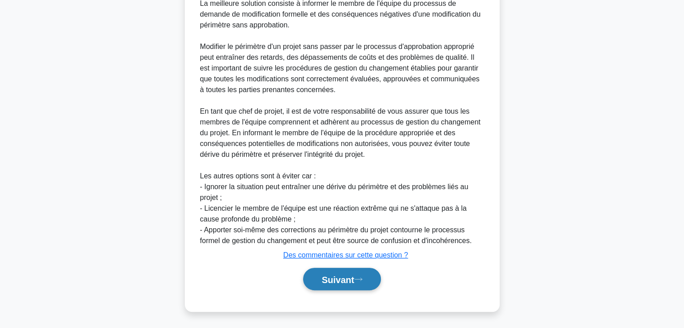
click at [339, 279] on font "Suivant" at bounding box center [337, 280] width 32 height 10
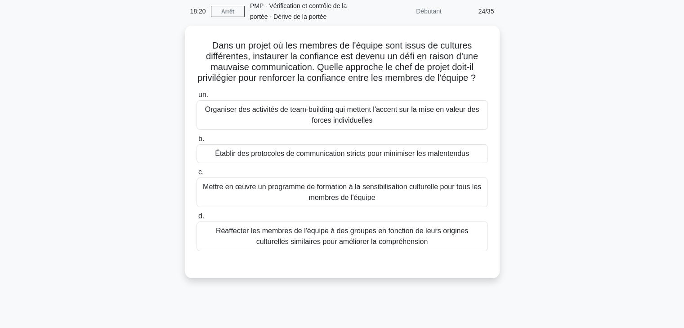
scroll to position [0, 0]
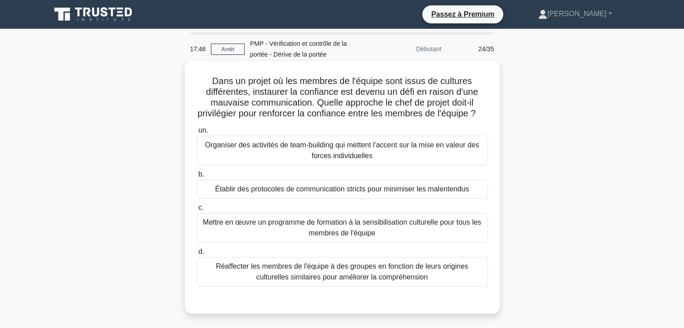
click at [412, 239] on font "Mettre en œuvre un programme de formation à la sensibilisation culturelle pour …" at bounding box center [341, 228] width 283 height 22
click at [196, 211] on input "c. Mettre en œuvre un programme de formation à la sensibilisation culturelle po…" at bounding box center [196, 208] width 0 height 6
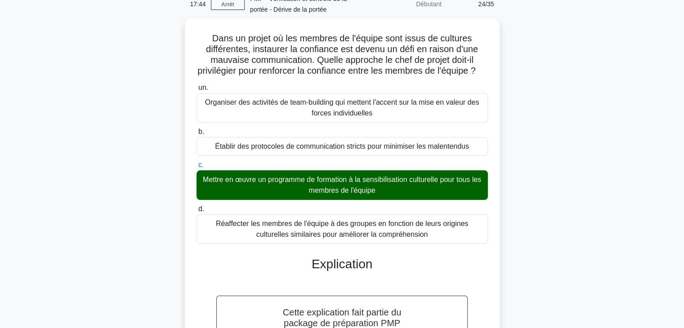
scroll to position [194, 0]
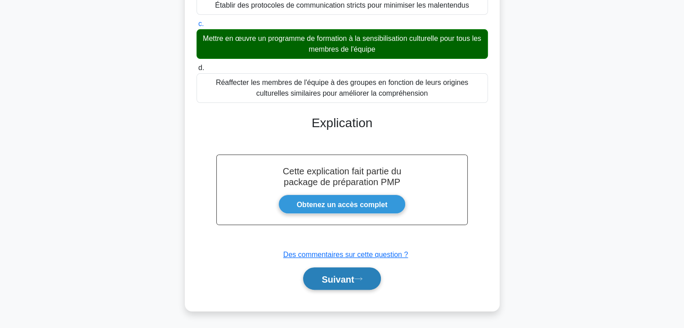
click at [368, 278] on button "Suivant" at bounding box center [341, 278] width 77 height 23
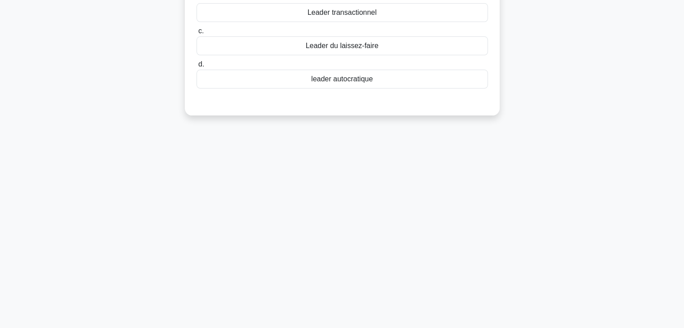
scroll to position [0, 0]
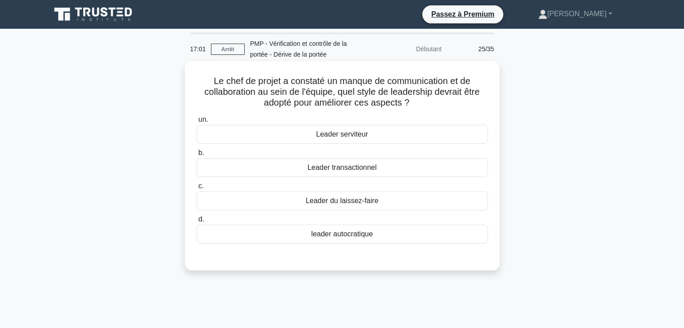
click at [400, 137] on div "Leader serviteur" at bounding box center [341, 134] width 291 height 19
click at [196, 123] on input "un. Leader serviteur" at bounding box center [196, 120] width 0 height 6
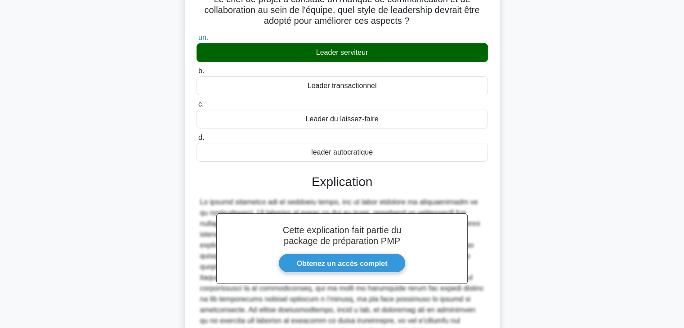
scroll to position [173, 0]
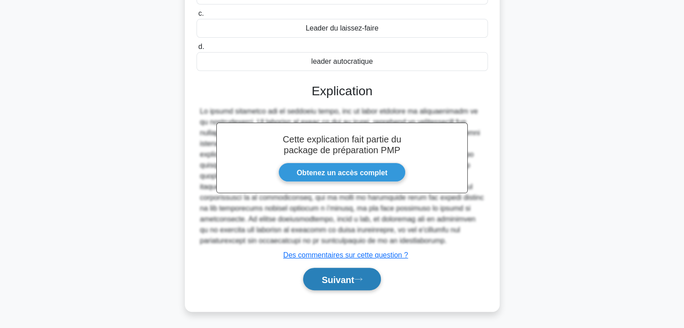
click at [331, 276] on font "Suivant" at bounding box center [337, 280] width 32 height 10
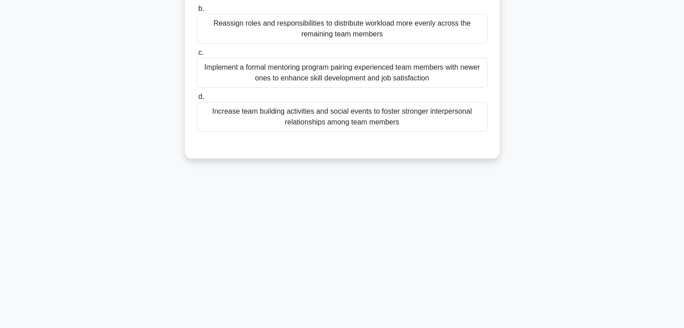
scroll to position [0, 0]
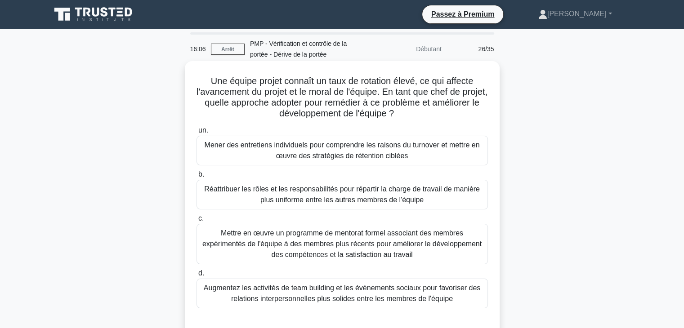
click at [434, 154] on font "Mener des entretiens individuels pour comprendre les raisons du turnover et met…" at bounding box center [341, 151] width 283 height 22
click at [196, 133] on input "un. Mener des entretiens individuels pour comprendre les raisons du turnover et…" at bounding box center [196, 131] width 0 height 6
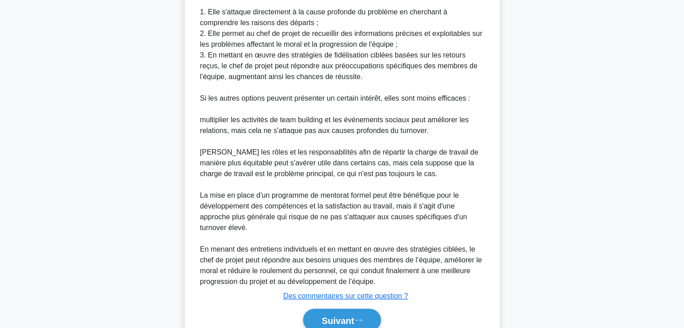
scroll to position [409, 0]
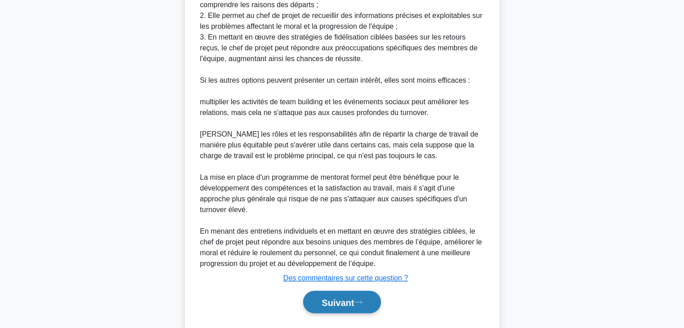
click at [334, 302] on font "Suivant" at bounding box center [337, 303] width 32 height 10
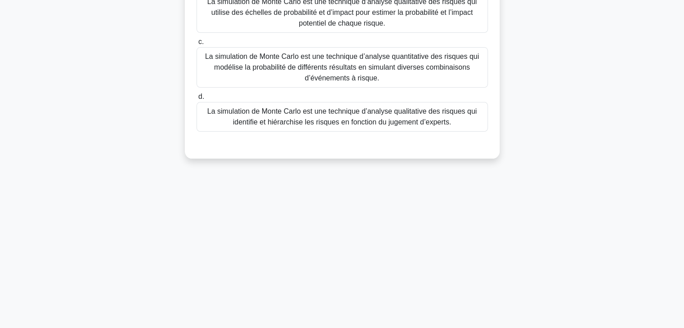
scroll to position [0, 0]
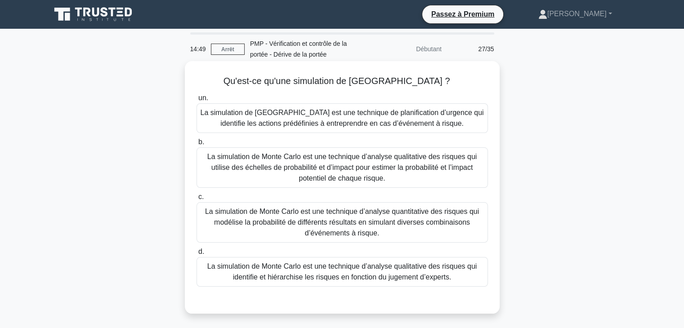
click at [392, 224] on font "La simulation de Monte Carlo est une technique d’analyse quantitative des risqu…" at bounding box center [342, 222] width 274 height 29
click at [196, 200] on input "c. La simulation de Monte Carlo est une technique d’analyse quantitative des ri…" at bounding box center [196, 197] width 0 height 6
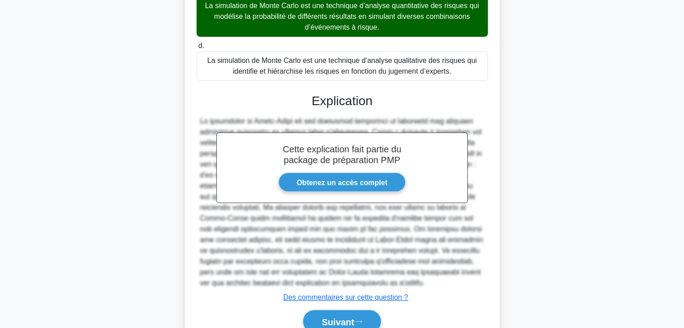
scroll to position [248, 0]
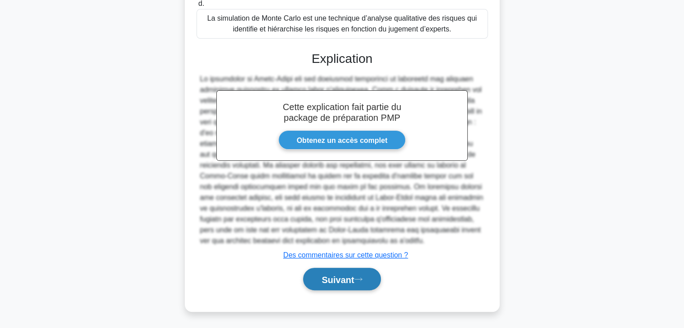
click at [349, 279] on font "Suivant" at bounding box center [337, 280] width 32 height 10
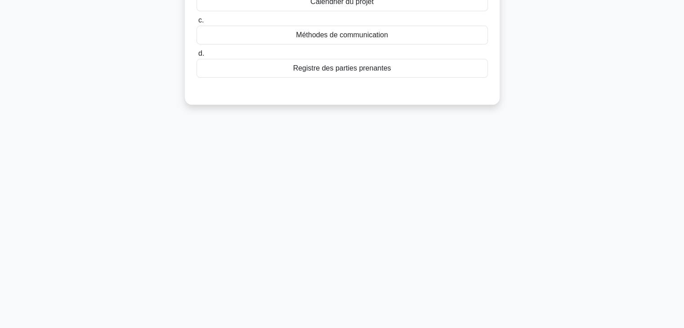
scroll to position [0, 0]
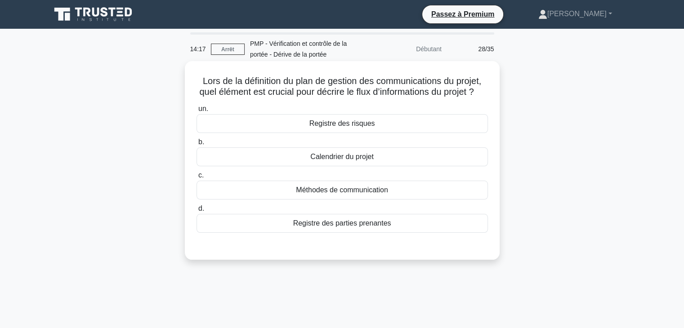
click at [459, 200] on div "Méthodes de communication" at bounding box center [341, 190] width 291 height 19
click at [196, 178] on input "c. Méthodes de communication" at bounding box center [196, 176] width 0 height 6
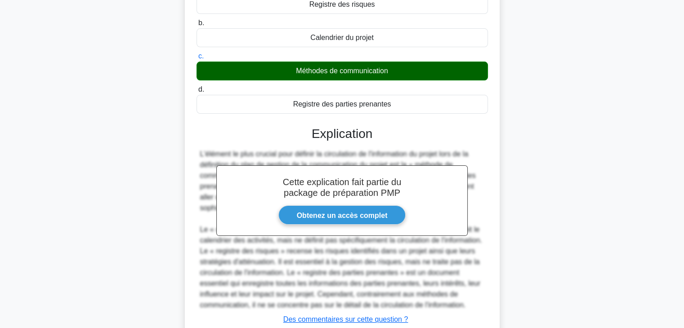
scroll to position [194, 0]
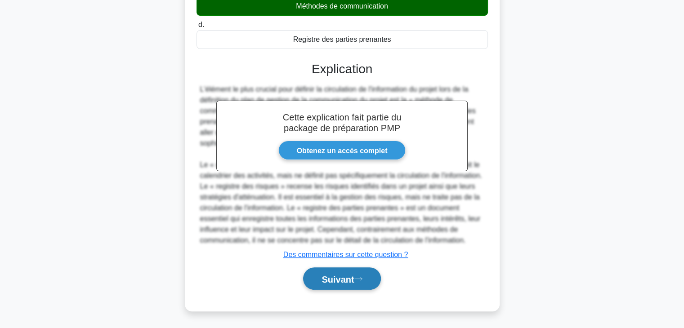
click at [340, 279] on font "Suivant" at bounding box center [337, 279] width 32 height 10
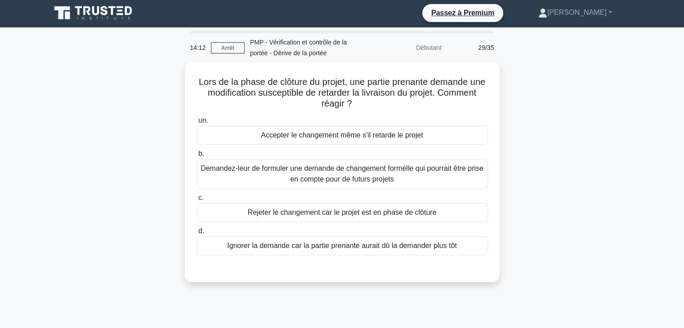
scroll to position [0, 0]
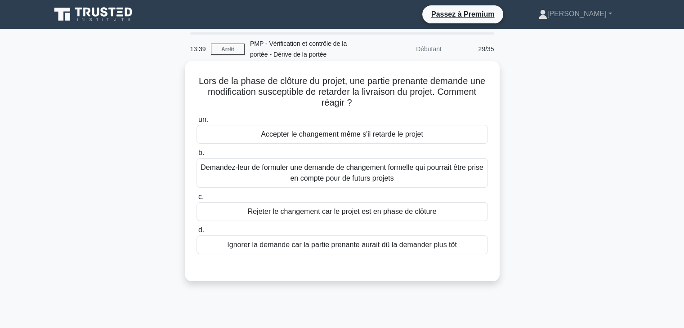
click at [401, 210] on font "Rejeter le changement car le projet est en phase de clôture" at bounding box center [342, 212] width 189 height 8
click at [196, 200] on input "c. Rejeter le changement car le projet est en phase de clôture" at bounding box center [196, 197] width 0 height 6
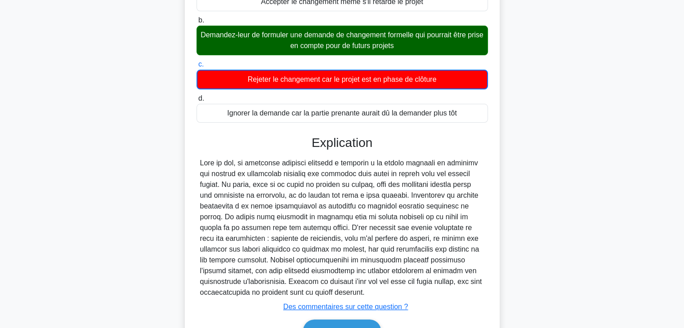
scroll to position [184, 0]
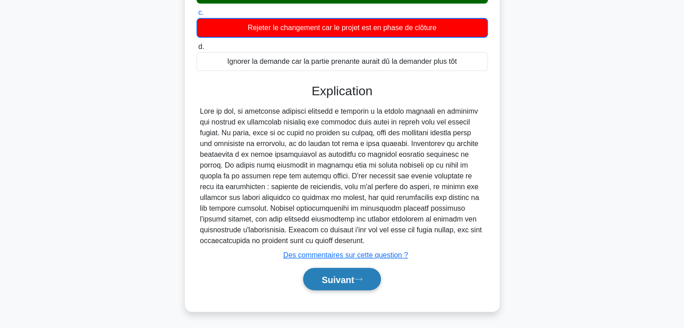
click at [367, 280] on button "Suivant" at bounding box center [341, 279] width 77 height 23
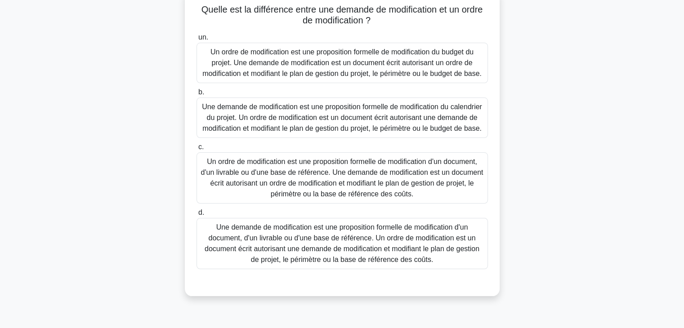
scroll to position [75, 0]
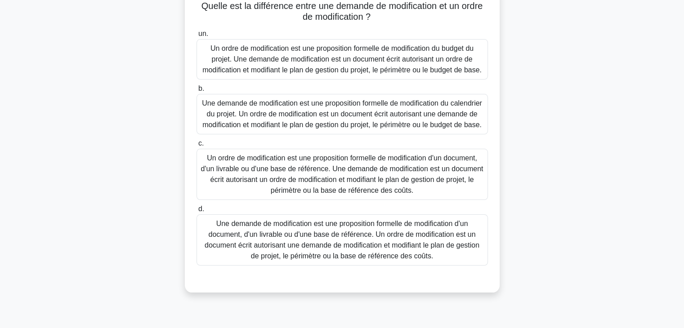
click at [391, 245] on font "Une demande de modification est une proposition formelle de modification d'un d…" at bounding box center [341, 240] width 275 height 40
click at [196, 212] on input "d. Une demande de modification est une proposition formelle de modification d'u…" at bounding box center [196, 209] width 0 height 6
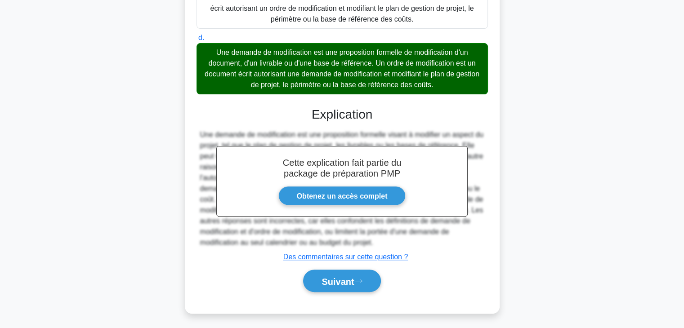
scroll to position [259, 0]
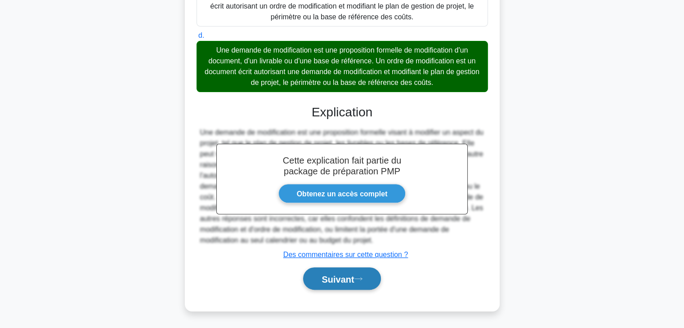
click at [325, 276] on font "Suivant" at bounding box center [337, 279] width 32 height 10
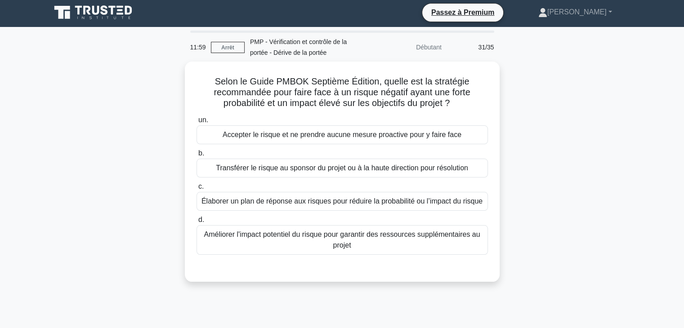
scroll to position [0, 0]
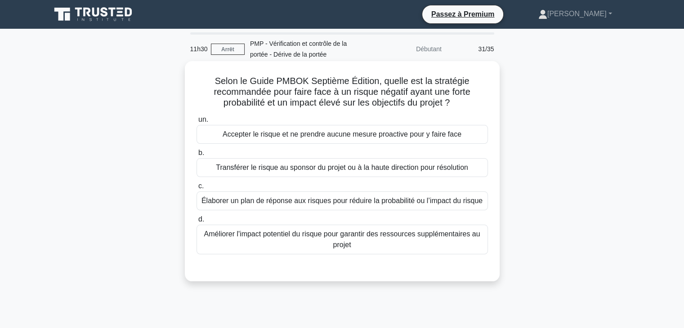
click at [370, 200] on font "Élaborer un plan de réponse aux risques pour réduire la probabilité ou l’impact…" at bounding box center [341, 201] width 281 height 8
click at [196, 189] on input "c. Élaborer un plan de réponse aux risques pour réduire la probabilité ou l’imp…" at bounding box center [196, 186] width 0 height 6
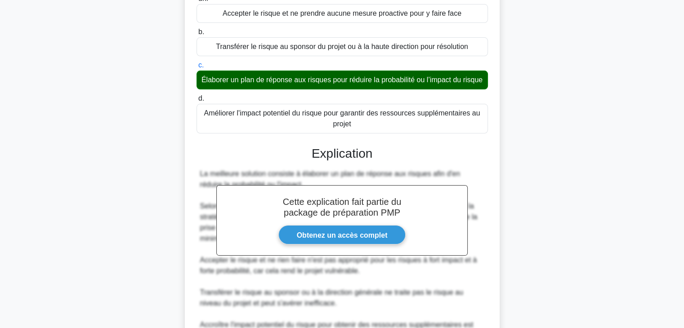
scroll to position [237, 0]
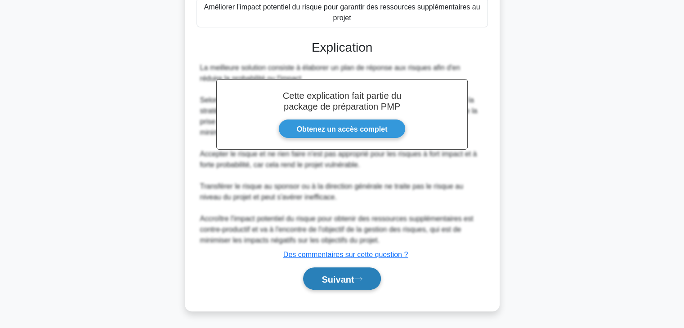
click at [342, 278] on font "Suivant" at bounding box center [337, 279] width 32 height 10
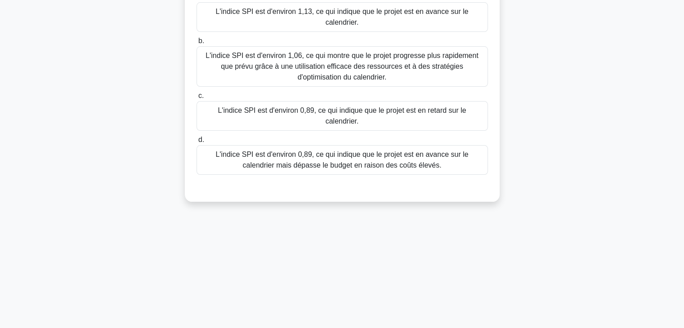
scroll to position [0, 0]
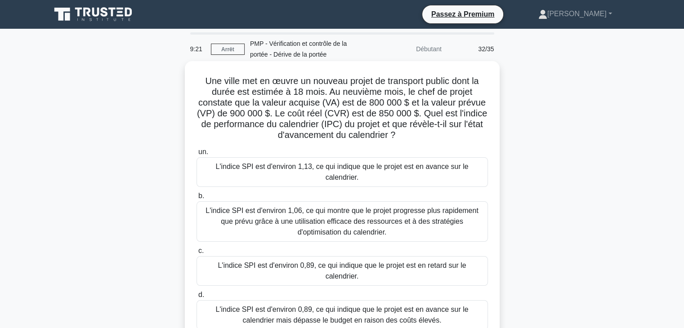
click at [351, 262] on font "L'indice SPI est d'environ 0,89, ce qui indique que le projet est en retard sur…" at bounding box center [342, 271] width 248 height 18
click at [196, 254] on input "c. L'indice SPI est d'environ 0,89, ce qui indique que le projet est en retard …" at bounding box center [196, 251] width 0 height 6
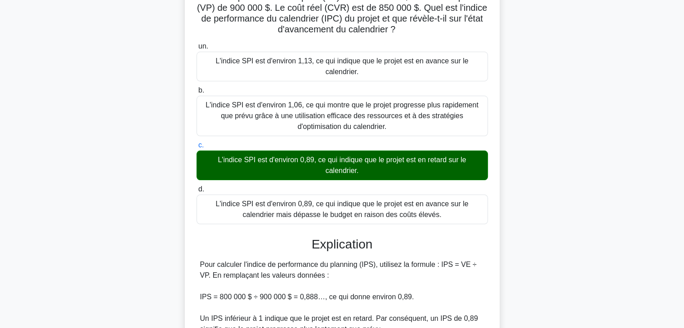
scroll to position [183, 0]
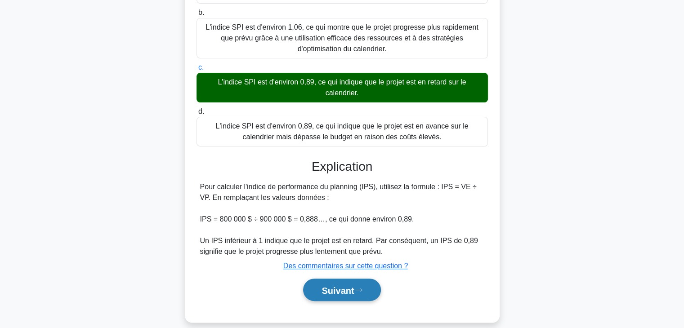
click at [350, 285] on font "Suivant" at bounding box center [337, 290] width 32 height 10
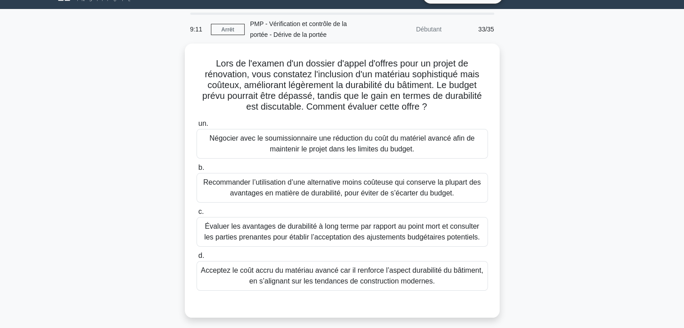
scroll to position [15, 0]
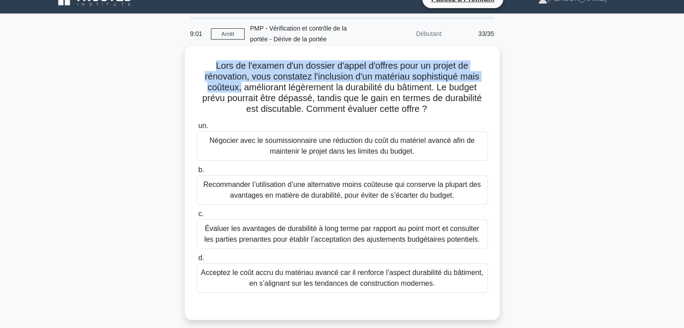
drag, startPoint x: 209, startPoint y: 65, endPoint x: 236, endPoint y: 91, distance: 37.8
click at [236, 91] on h5 "Lors de l'examen d'un dossier d'appel d'offres pour un projet de rénovation, vo…" at bounding box center [342, 87] width 293 height 55
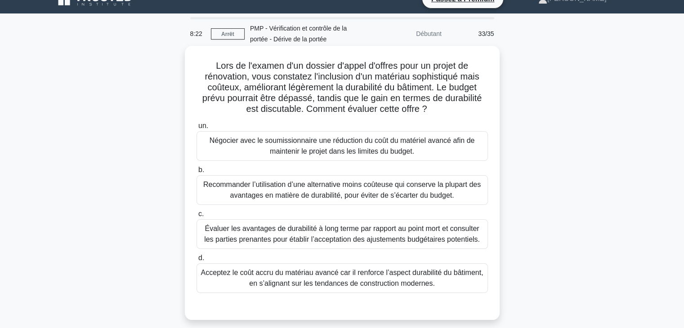
click at [367, 187] on font "Recommander l’utilisation d’une alternative moins coûteuse qui conserve la plup…" at bounding box center [341, 190] width 277 height 18
click at [196, 173] on input "b. Recommander l’utilisation d’une alternative moins coûteuse qui conserve la p…" at bounding box center [196, 170] width 0 height 6
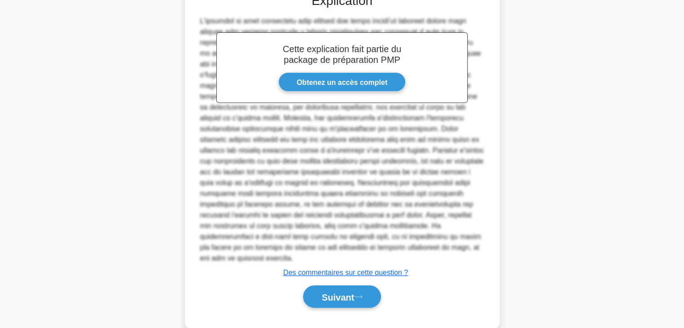
scroll to position [340, 0]
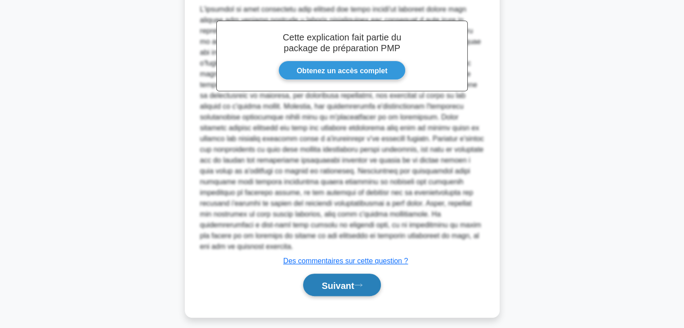
click at [331, 281] on font "Suivant" at bounding box center [337, 285] width 32 height 10
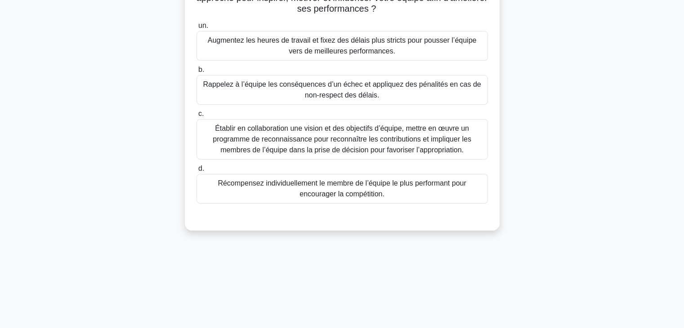
scroll to position [0, 0]
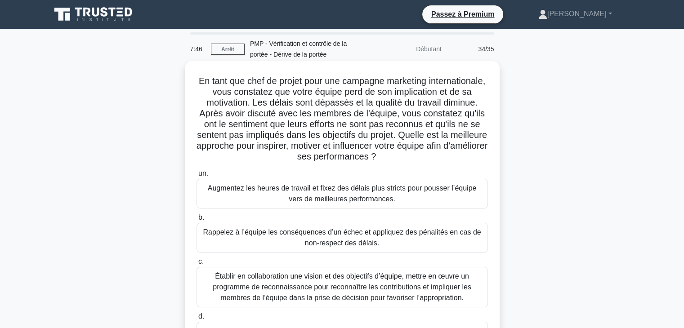
drag, startPoint x: 257, startPoint y: 94, endPoint x: 453, endPoint y: 151, distance: 204.1
click at [452, 153] on h5 "En tant que chef de projet pour une campagne marketing internationale, vous con…" at bounding box center [342, 119] width 293 height 87
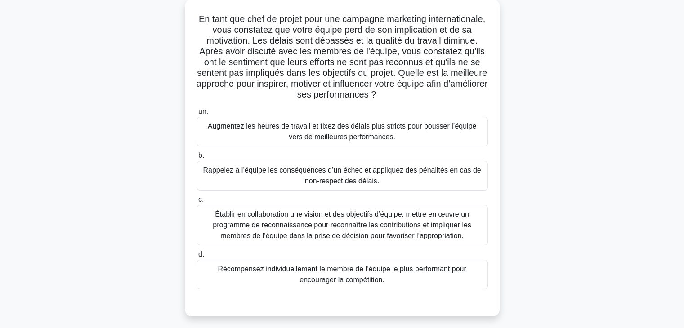
scroll to position [65, 0]
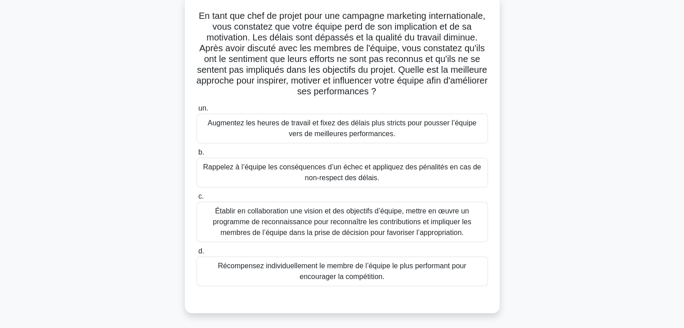
click at [316, 225] on font "Établir en collaboration une vision et des objectifs d’équipe, mettre en œuvre …" at bounding box center [342, 221] width 258 height 29
click at [196, 200] on input "c. Établir en collaboration une vision et des objectifs d’équipe, mettre en œuv…" at bounding box center [196, 197] width 0 height 6
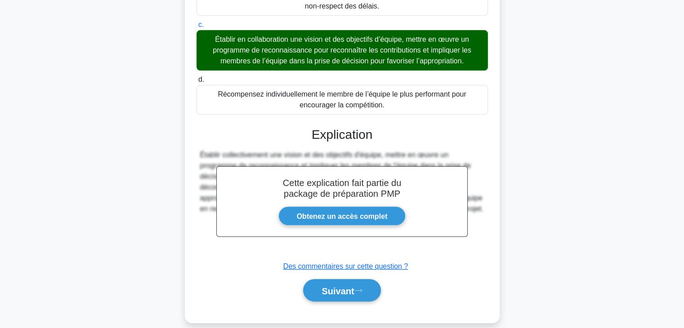
scroll to position [248, 0]
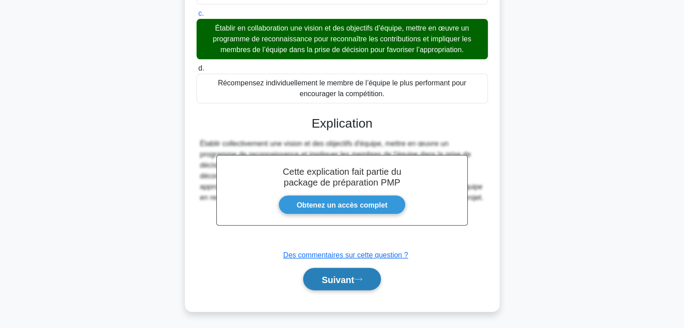
click at [346, 277] on font "Suivant" at bounding box center [337, 280] width 32 height 10
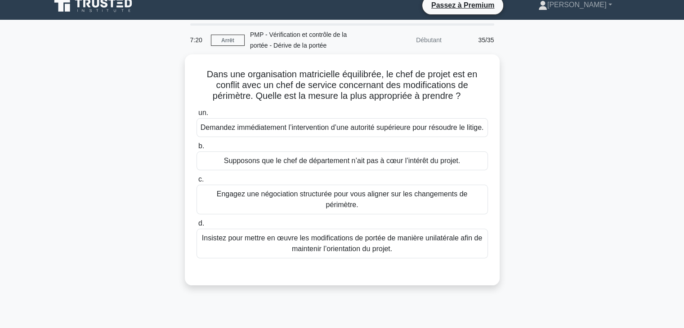
scroll to position [7, 0]
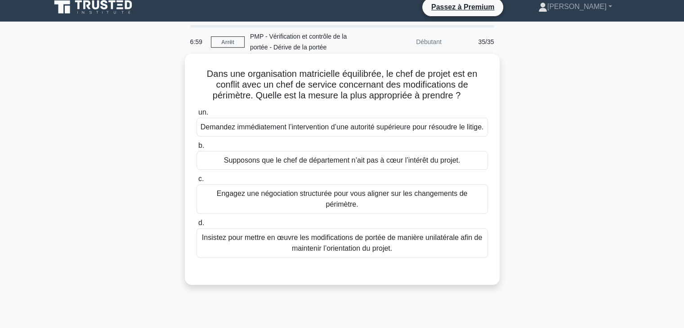
click at [426, 204] on font "Engagez une négociation structurée pour vous aligner sur les changements de pér…" at bounding box center [342, 199] width 251 height 18
click at [196, 182] on input "c. Engagez une négociation structurée pour vous aligner sur les changements de …" at bounding box center [196, 179] width 0 height 6
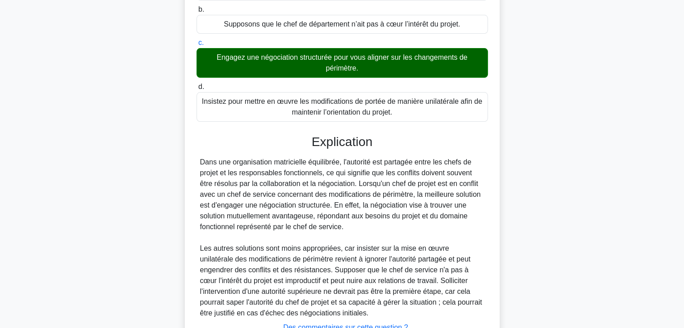
scroll to position [227, 0]
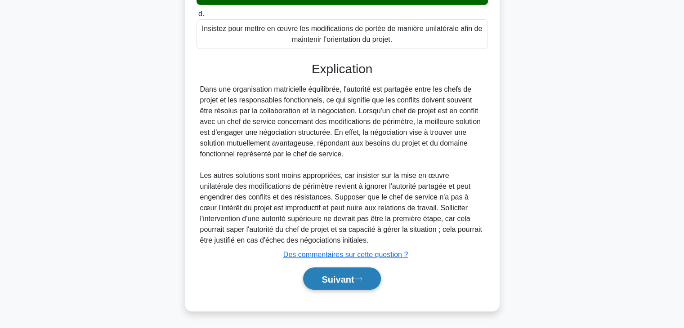
click at [345, 277] on font "Suivant" at bounding box center [337, 279] width 32 height 10
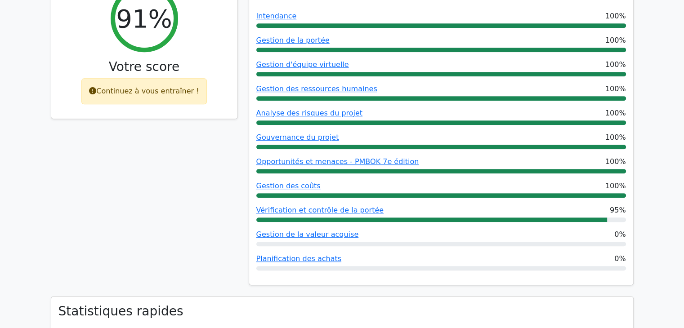
scroll to position [417, 0]
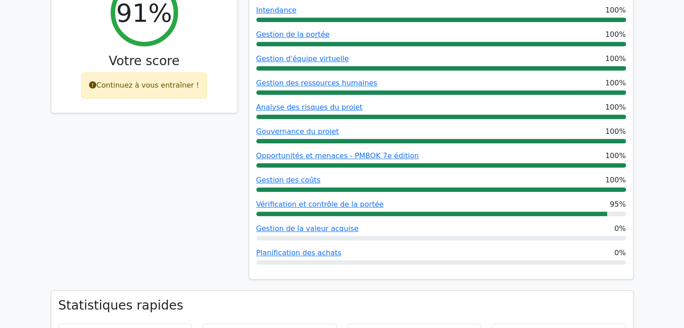
drag, startPoint x: 686, startPoint y: 44, endPoint x: 689, endPoint y: 94, distance: 50.4
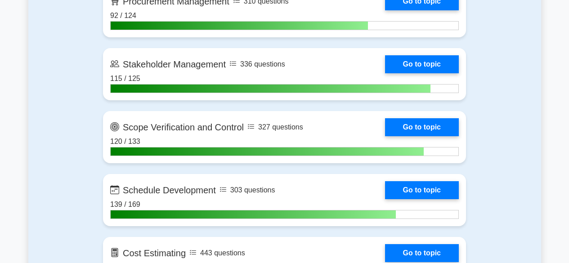
scroll to position [1127, 0]
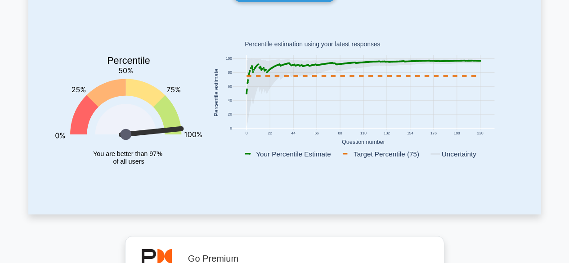
scroll to position [108, 0]
